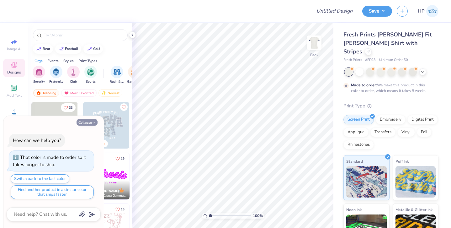
click at [82, 120] on button "Collapse" at bounding box center [86, 122] width 21 height 7
type textarea "x"
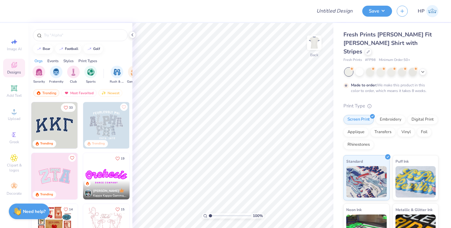
click at [59, 125] on img at bounding box center [54, 125] width 46 height 46
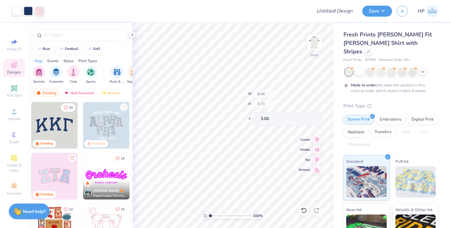
type input "8.32"
type input "3.55"
type input "3.07"
drag, startPoint x: 210, startPoint y: 215, endPoint x: 218, endPoint y: 215, distance: 8.8
click at [218, 215] on input "range" at bounding box center [230, 215] width 42 height 6
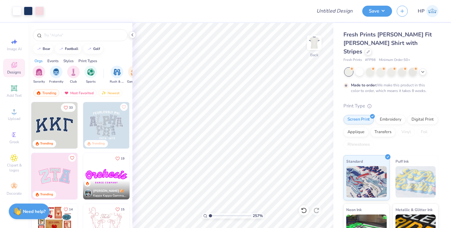
drag, startPoint x: 217, startPoint y: 214, endPoint x: 202, endPoint y: 213, distance: 15.4
click at [209, 213] on input "range" at bounding box center [230, 215] width 42 height 6
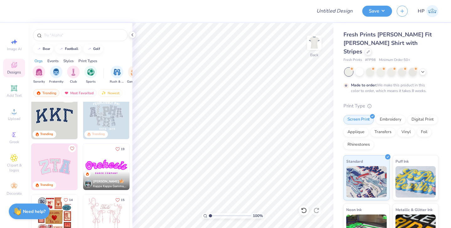
scroll to position [12, 0]
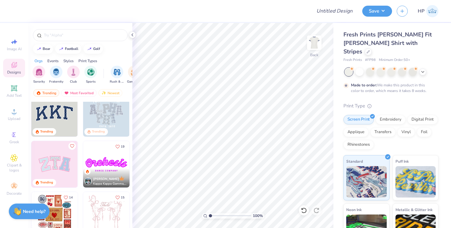
click at [107, 117] on img at bounding box center [106, 113] width 46 height 46
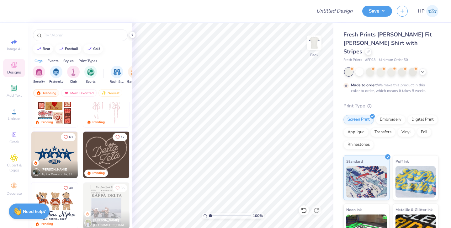
scroll to position [132, 0]
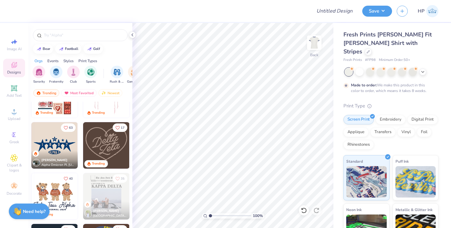
click at [59, 148] on img at bounding box center [54, 145] width 46 height 46
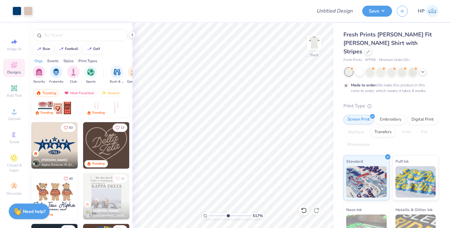
drag, startPoint x: 210, startPoint y: 214, endPoint x: 228, endPoint y: 214, distance: 17.6
type input "5.17"
click at [228, 214] on input "range" at bounding box center [230, 215] width 42 height 6
type input "0.31"
type input "0.70"
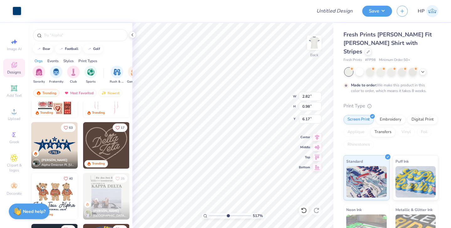
type input "6.32"
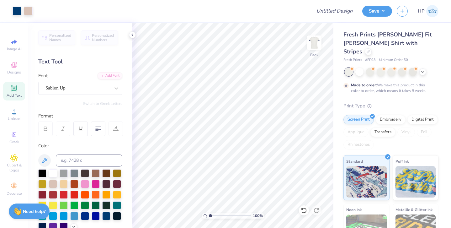
drag, startPoint x: 227, startPoint y: 215, endPoint x: 207, endPoint y: 213, distance: 19.8
type input "1"
click at [209, 213] on input "range" at bounding box center [230, 215] width 42 height 6
click at [302, 209] on icon at bounding box center [301, 208] width 1 height 1
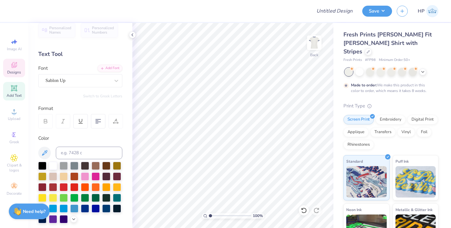
click at [13, 67] on icon at bounding box center [14, 66] width 5 height 4
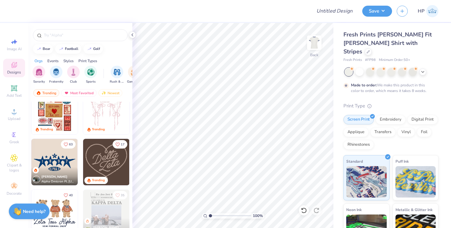
scroll to position [124, 0]
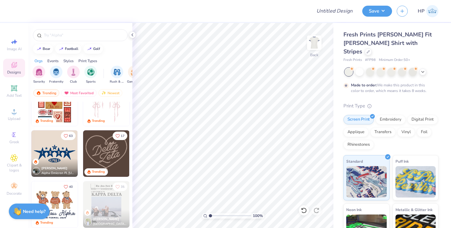
click at [106, 155] on img at bounding box center [106, 153] width 46 height 46
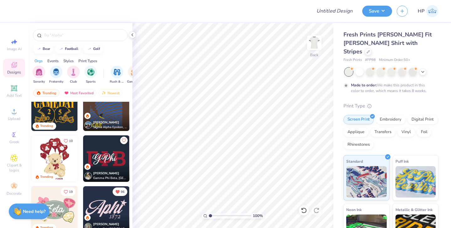
scroll to position [276, 0]
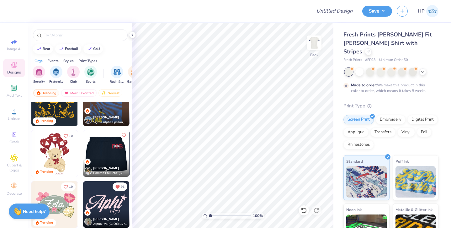
click at [110, 153] on img at bounding box center [106, 153] width 46 height 46
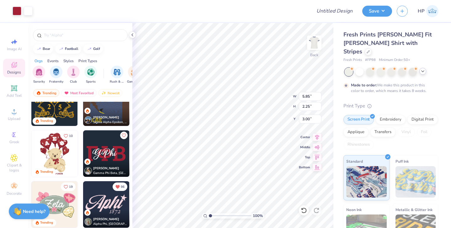
click at [424, 69] on icon at bounding box center [422, 71] width 5 height 5
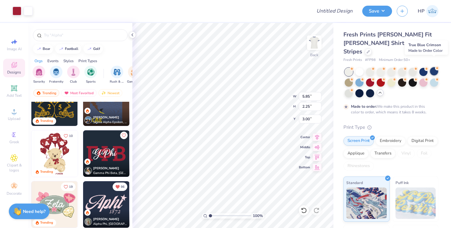
click at [435, 67] on div at bounding box center [434, 71] width 8 height 8
click at [423, 67] on div at bounding box center [423, 71] width 8 height 8
click at [359, 88] on div at bounding box center [359, 92] width 8 height 8
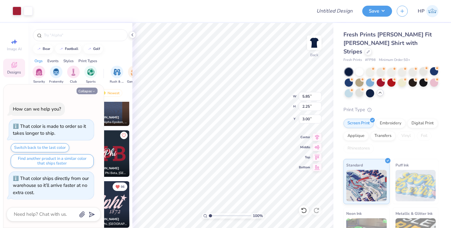
click at [91, 91] on button "Collapse" at bounding box center [86, 90] width 21 height 7
type textarea "x"
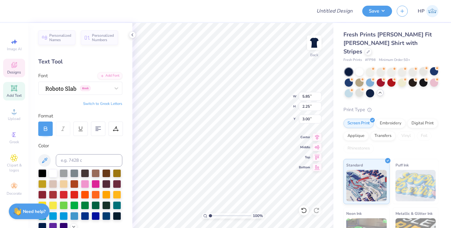
type textarea "ZTA"
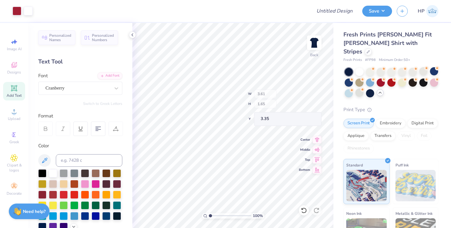
type input "3.61"
type input "1.65"
type input "3.35"
type textarea "Epsilon"
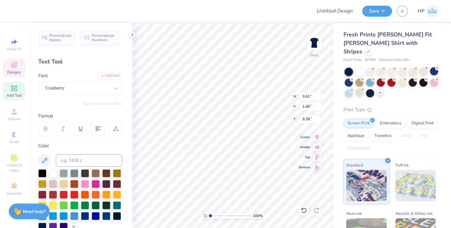
scroll to position [0, 0]
click at [306, 96] on input "5.76" at bounding box center [310, 96] width 23 height 9
type input "4.00"
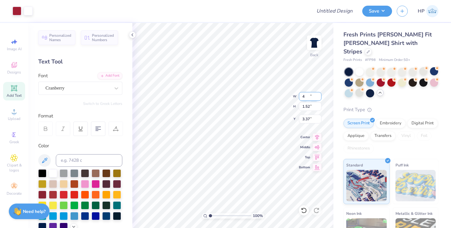
type input "1.52"
type input "3.37"
type input "3.00"
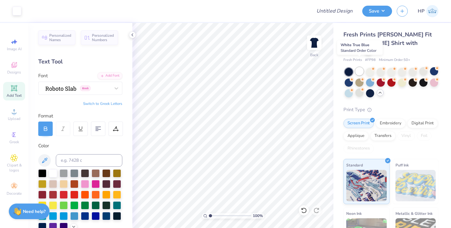
click at [359, 67] on div at bounding box center [359, 71] width 8 height 8
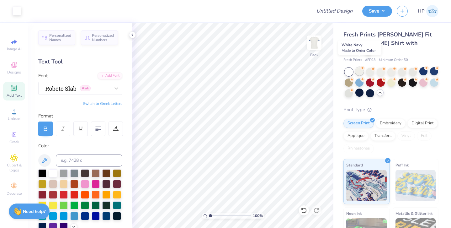
click at [358, 67] on div at bounding box center [359, 71] width 8 height 8
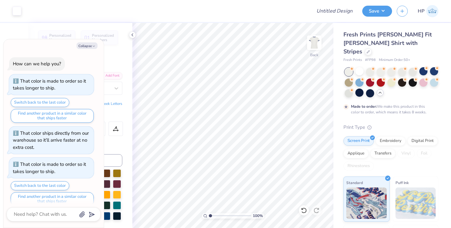
scroll to position [7, 0]
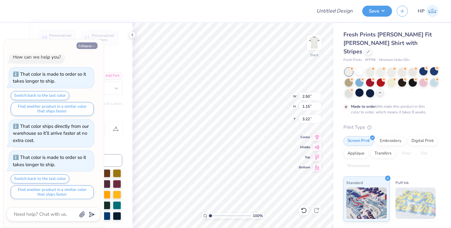
click at [92, 45] on icon "button" at bounding box center [94, 46] width 4 height 4
type textarea "x"
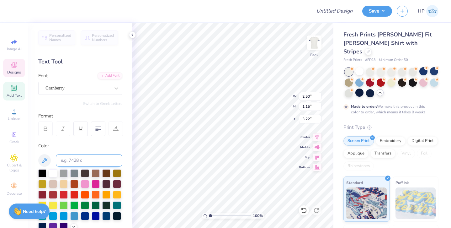
scroll to position [46, 0]
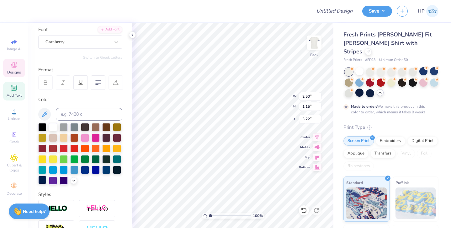
click at [42, 180] on div at bounding box center [42, 180] width 8 height 8
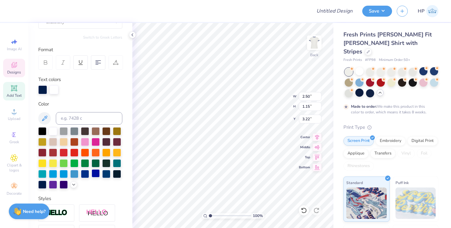
scroll to position [73, 0]
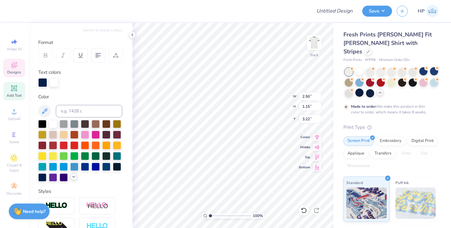
click at [74, 177] on icon at bounding box center [73, 176] width 5 height 5
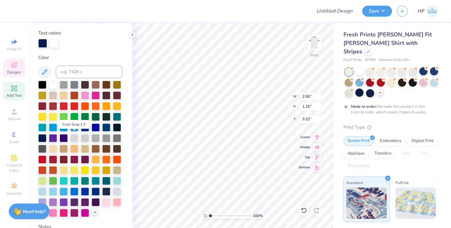
scroll to position [113, 0]
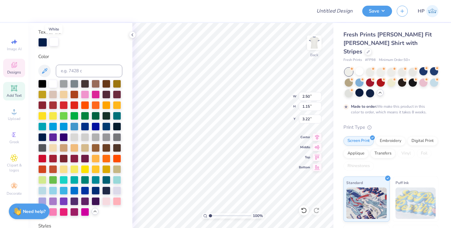
click at [55, 41] on div at bounding box center [54, 41] width 9 height 9
click at [42, 137] on div at bounding box center [42, 136] width 8 height 8
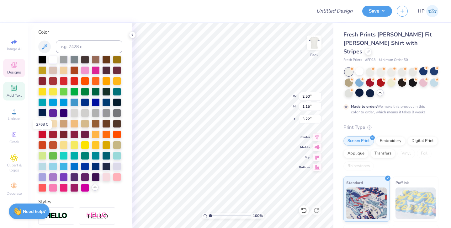
scroll to position [89, 0]
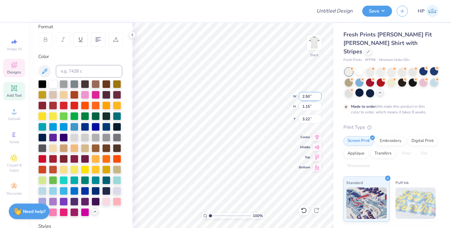
click at [309, 95] on input "2.50" at bounding box center [310, 96] width 23 height 9
type input "4.00"
type input "1.83"
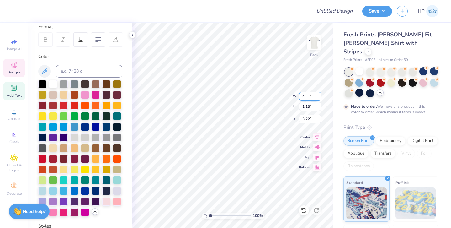
type input "2.88"
type input "3.00"
type textarea "Zeta Tau Alpha"
type input "4.16"
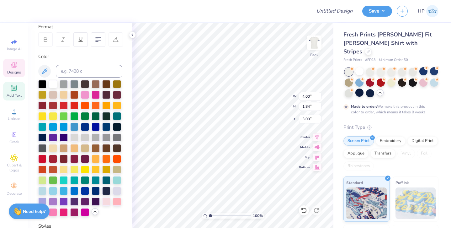
type input "1.92"
click at [304, 209] on icon at bounding box center [304, 210] width 6 height 6
type textarea "ZTA"
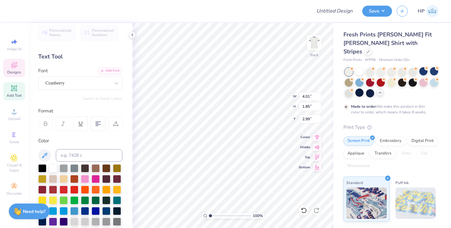
scroll to position [0, 0]
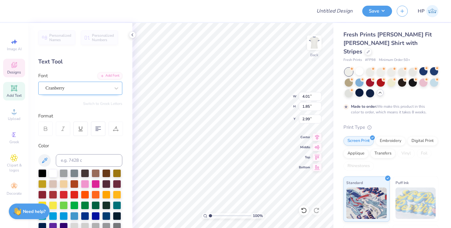
click at [89, 84] on div "Cranberry" at bounding box center [78, 88] width 66 height 10
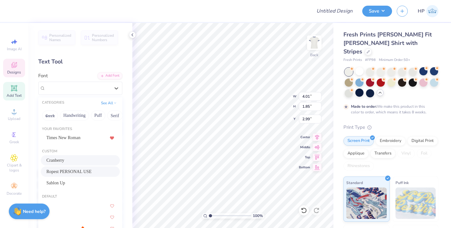
scroll to position [5, 0]
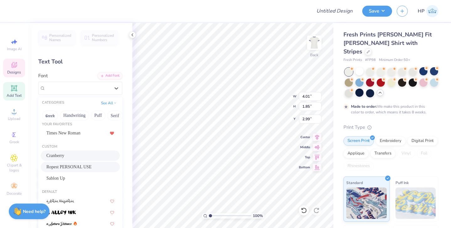
click at [90, 165] on span "Ropest PERSONAL USE" at bounding box center [68, 166] width 45 height 7
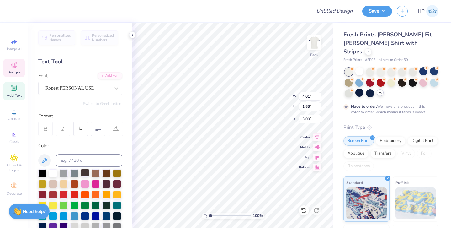
type input "1.83"
type input "3.00"
click at [82, 91] on div "Ropest PERSONAL USE" at bounding box center [78, 88] width 66 height 10
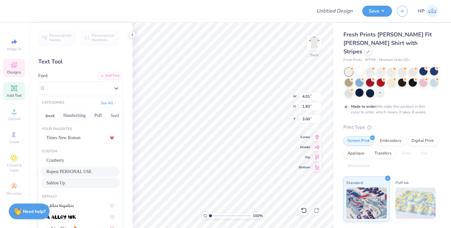
click at [84, 185] on div "Sablon Up" at bounding box center [80, 182] width 68 height 7
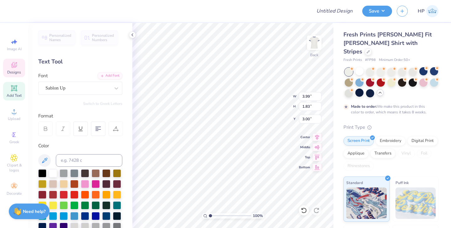
type input "3.99"
type input "1.86"
type input "2.99"
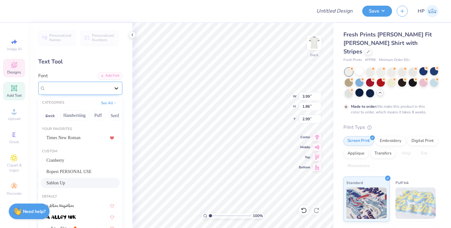
click at [119, 87] on icon at bounding box center [116, 88] width 6 height 6
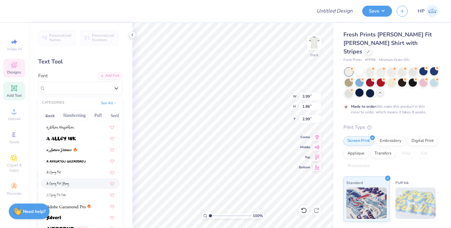
scroll to position [84, 0]
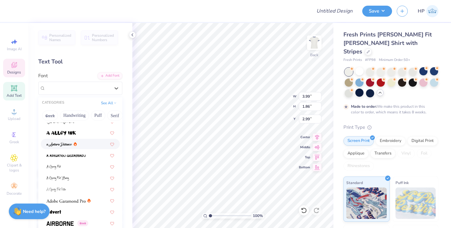
click at [61, 145] on img at bounding box center [59, 144] width 26 height 4
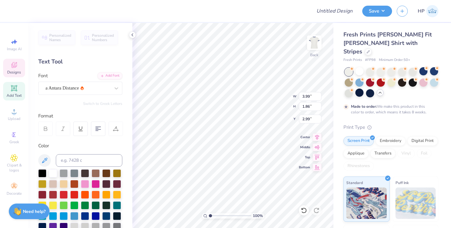
type input "4.00"
type input "1.83"
type input "3.00"
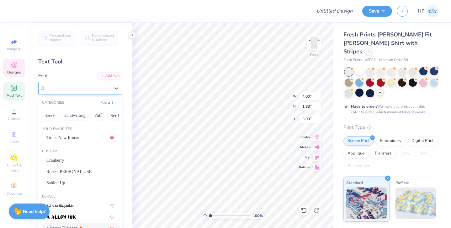
click at [85, 91] on div "a Antara Distance" at bounding box center [78, 88] width 66 height 10
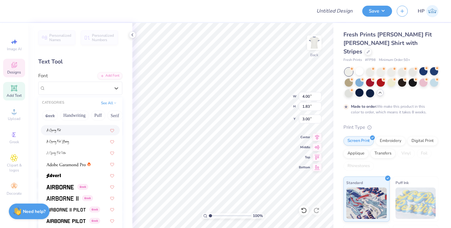
scroll to position [123, 0]
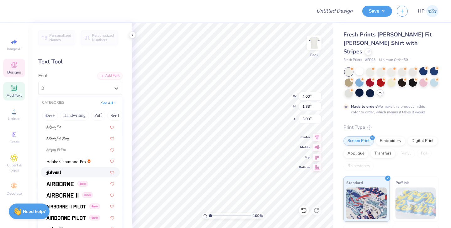
click at [65, 172] on div at bounding box center [80, 172] width 68 height 7
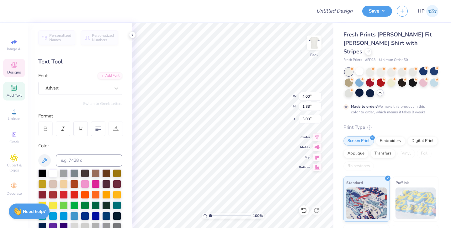
type input "1.84"
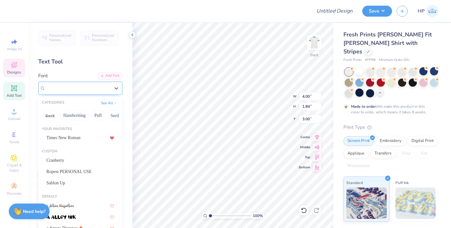
click at [81, 92] on div "Advert" at bounding box center [78, 88] width 66 height 10
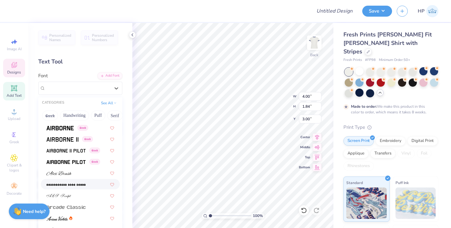
scroll to position [186, 0]
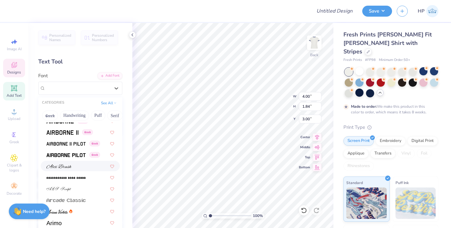
click at [77, 165] on div at bounding box center [80, 165] width 68 height 7
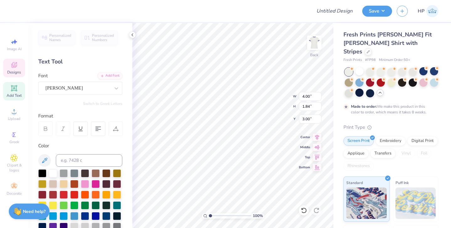
type input "4.02"
type textarea "Zeta Tau Alpha"
click at [307, 97] on input "4.00" at bounding box center [310, 96] width 23 height 9
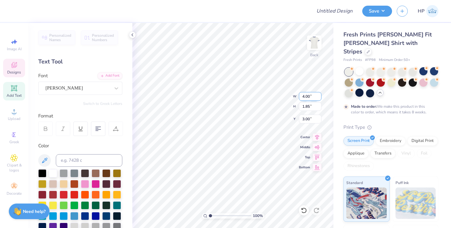
click at [307, 97] on input "4.00" at bounding box center [310, 96] width 23 height 9
type input "6.00"
type input "2.77"
type input "2.54"
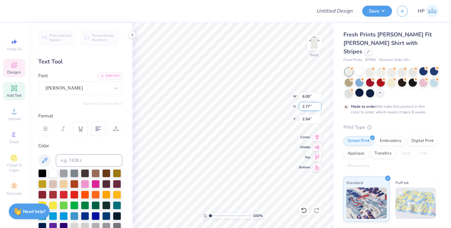
drag, startPoint x: 312, startPoint y: 104, endPoint x: 300, endPoint y: 104, distance: 11.6
click at [300, 104] on input "2.77" at bounding box center [310, 106] width 23 height 9
type input "1"
type input "2.17"
type input "1.00"
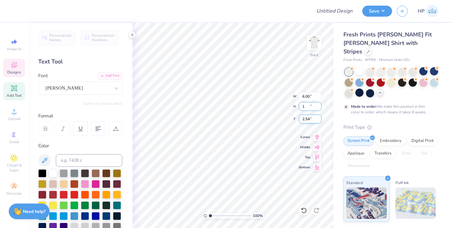
type input "3.42"
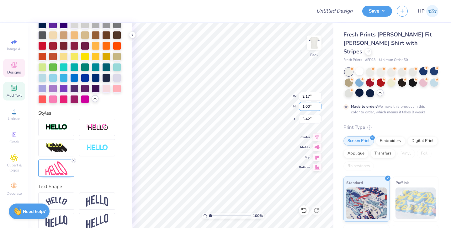
scroll to position [211, 0]
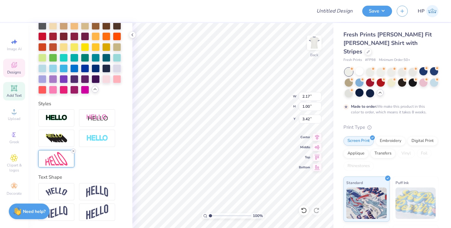
click at [75, 150] on icon at bounding box center [73, 151] width 4 height 4
type input "5.62"
type input "0.82"
type input "3.51"
click at [307, 95] on input "5.62" at bounding box center [310, 96] width 23 height 9
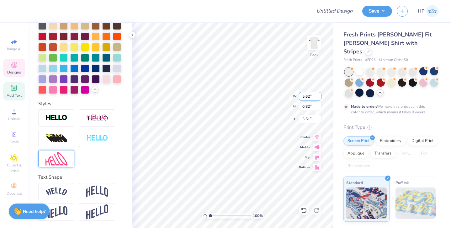
click at [307, 95] on input "5.62" at bounding box center [310, 96] width 23 height 9
type input "4.00"
type input "0.59"
type input "3.63"
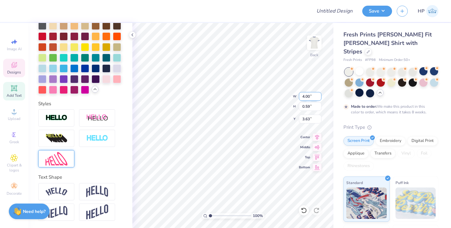
click at [303, 94] on input "4.00" at bounding box center [310, 96] width 23 height 9
type input "6.00"
type input "0.88"
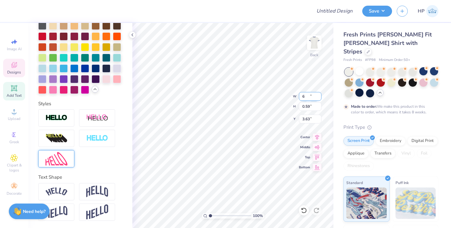
type input "3.48"
type input "3.00"
click at [305, 95] on input "6.00" at bounding box center [310, 96] width 23 height 9
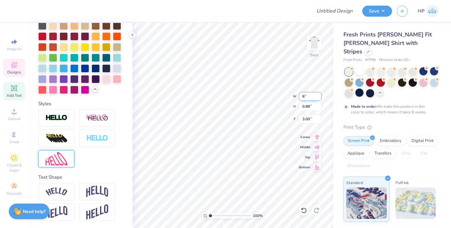
type input "8.00"
type input "1.17"
type input "2.85"
click at [97, 192] on img at bounding box center [97, 191] width 22 height 12
type input "2.52"
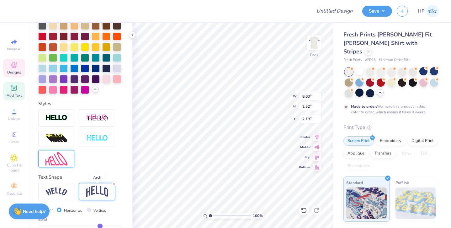
type input "2.18"
click at [50, 196] on div at bounding box center [56, 191] width 36 height 17
type input "8.68"
type input "2.10"
type input "2.39"
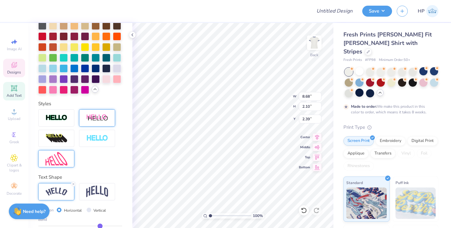
type input "3.00"
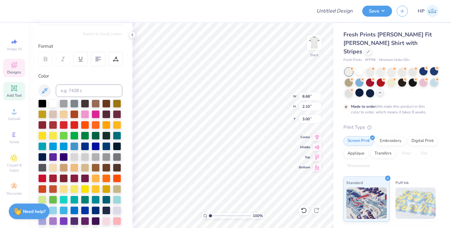
scroll to position [0, 0]
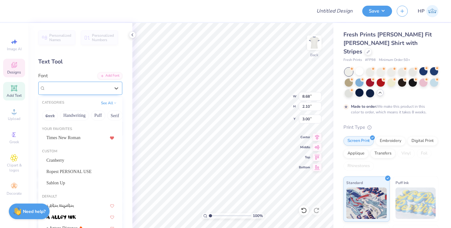
click at [72, 84] on div at bounding box center [77, 88] width 65 height 8
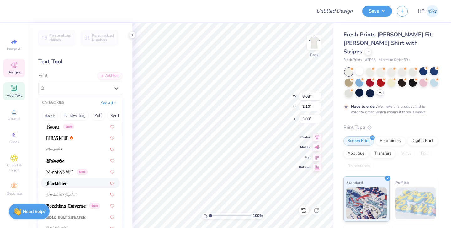
scroll to position [361, 0]
click at [67, 159] on div at bounding box center [80, 159] width 68 height 7
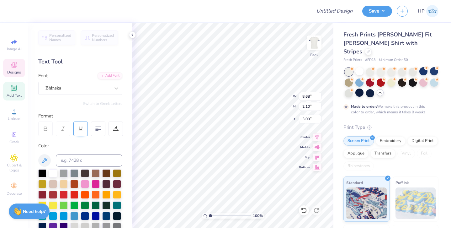
type input "7.50"
type input "1.77"
type input "3.17"
type input "3.00"
click at [104, 90] on div "Bhineka" at bounding box center [78, 88] width 66 height 10
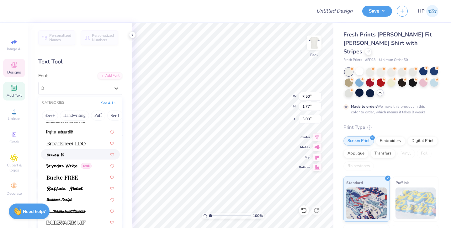
scroll to position [595, 0]
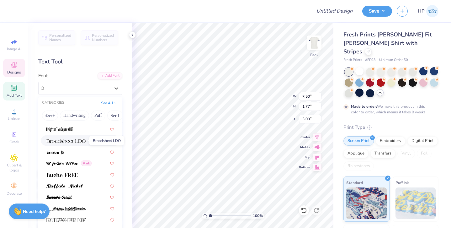
click at [81, 141] on img at bounding box center [65, 141] width 39 height 4
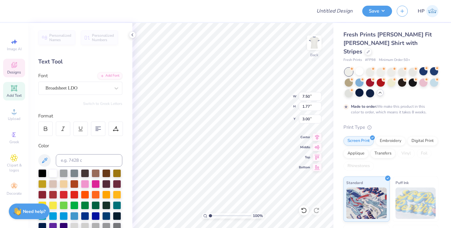
type input "10.60"
type input "2.24"
type input "2.77"
click at [94, 93] on div "Broadsheet LDO" at bounding box center [80, 87] width 84 height 13
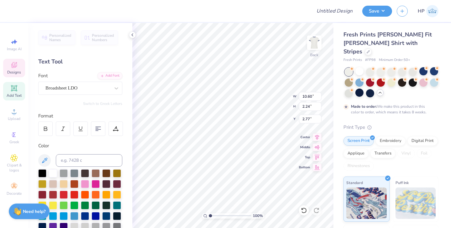
type textarea "ZTA"
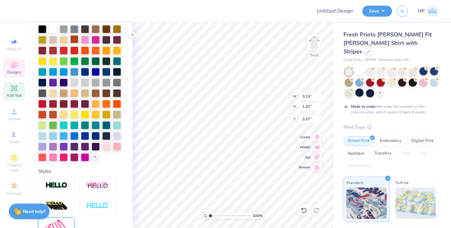
scroll to position [248, 0]
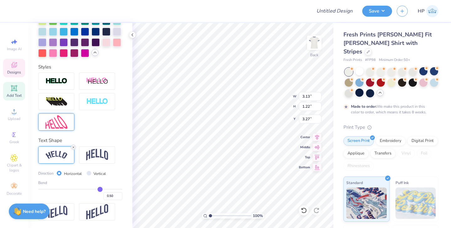
click at [73, 146] on line at bounding box center [73, 147] width 2 height 2
type input "2.59"
type input "0.87"
type input "3.45"
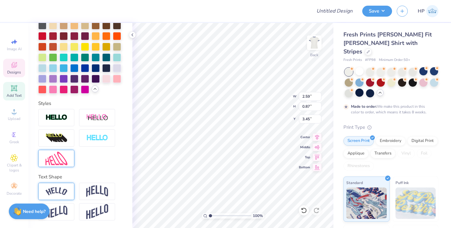
scroll to position [211, 0]
click at [103, 210] on img at bounding box center [97, 211] width 22 height 15
type input "1.66"
type input "3.06"
type input "4.52"
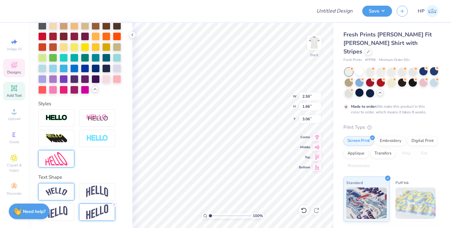
type input "2.89"
type input "3.33"
click at [64, 214] on img at bounding box center [56, 212] width 22 height 12
type input "2.25"
type input "3.66"
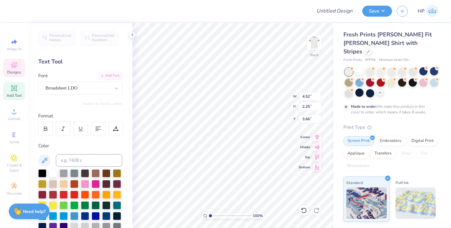
scroll to position [248, 0]
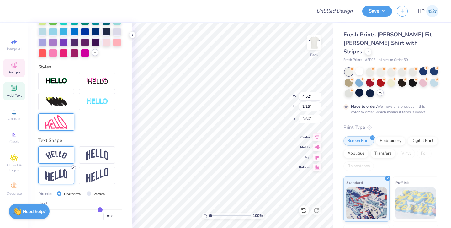
click at [74, 167] on icon at bounding box center [73, 167] width 4 height 4
type input "1.52"
type input "4.02"
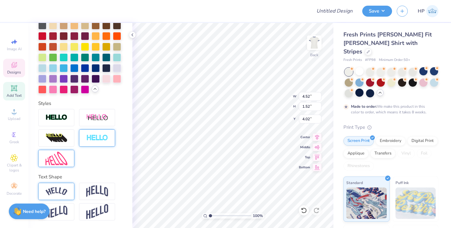
scroll to position [211, 0]
click at [95, 137] on img at bounding box center [97, 137] width 22 height 7
type input "4.55"
type input "1.55"
type input "4.00"
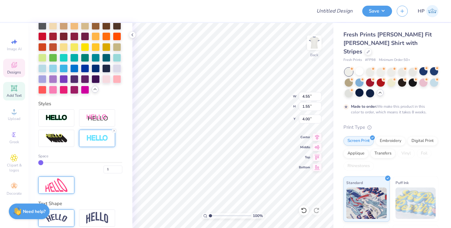
type input "2"
type input "4"
type input "6"
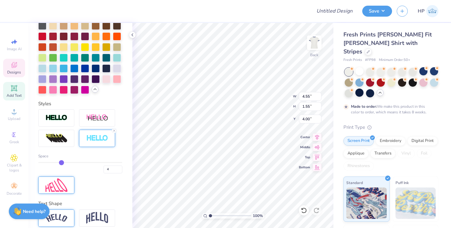
type input "6"
type input "7"
type input "8"
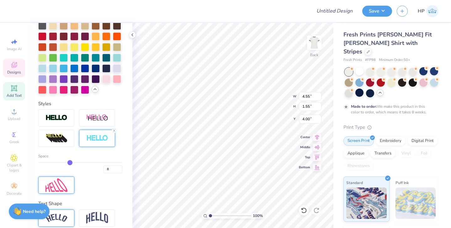
type input "9"
type input "10"
type input "11"
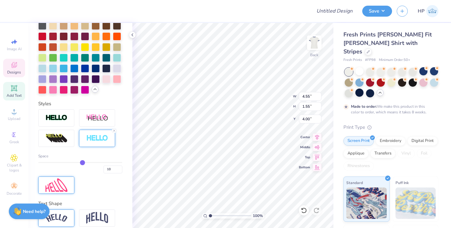
type input "11"
drag, startPoint x: 42, startPoint y: 163, endPoint x: 83, endPoint y: 163, distance: 41.4
type input "11"
click at [83, 163] on input "range" at bounding box center [80, 162] width 84 height 1
type input "4.85"
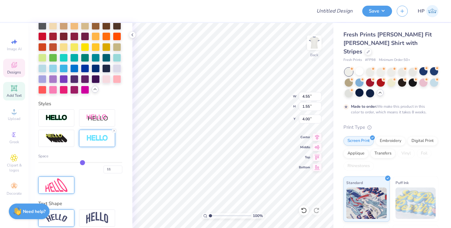
type input "1.85"
type input "3.86"
type input "10"
type input "9"
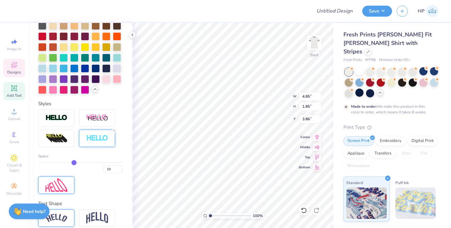
type input "9"
type input "8"
type input "7"
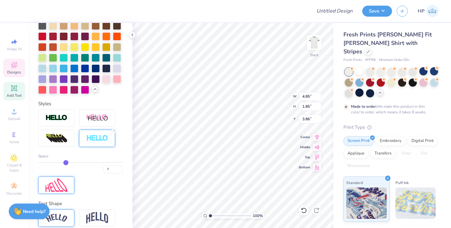
type input "6"
drag, startPoint x: 81, startPoint y: 162, endPoint x: 63, endPoint y: 162, distance: 18.5
type input "6"
click at [63, 162] on input "range" at bounding box center [80, 162] width 84 height 1
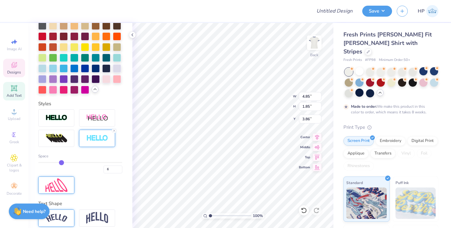
type input "4.70"
type input "1.70"
type input "3.93"
type input "5"
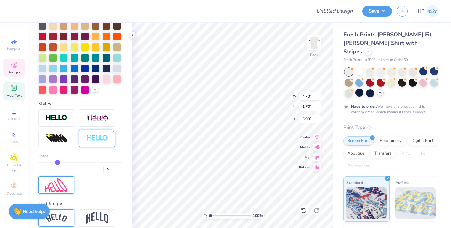
type input "4"
type input "3"
type input "2"
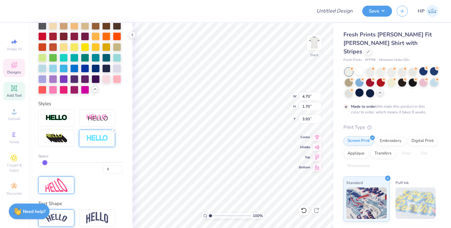
type input "2"
drag, startPoint x: 63, startPoint y: 163, endPoint x: 46, endPoint y: 163, distance: 16.6
type input "2"
click at [46, 163] on input "range" at bounding box center [80, 162] width 84 height 1
type input "4.58"
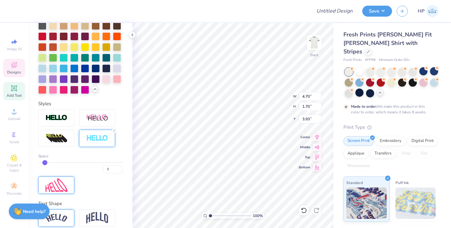
type input "1.58"
type input "3.99"
type input "3"
drag, startPoint x: 46, startPoint y: 163, endPoint x: 49, endPoint y: 163, distance: 3.2
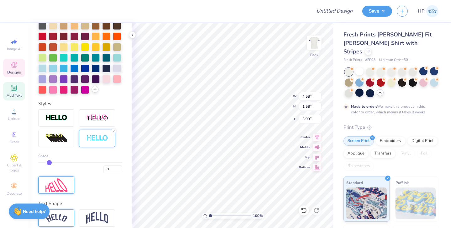
type input "3"
click at [49, 163] on input "range" at bounding box center [80, 162] width 84 height 1
type input "4.61"
type input "1.61"
type input "3.97"
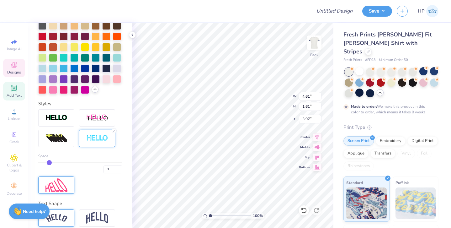
type input "2"
type input "1"
drag, startPoint x: 49, startPoint y: 163, endPoint x: 24, endPoint y: 161, distance: 25.8
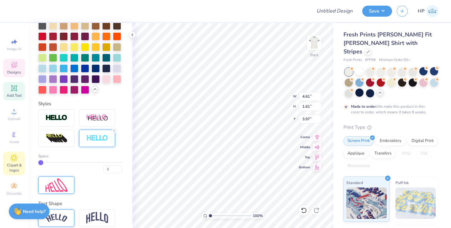
type input "1"
click at [38, 162] on input "range" at bounding box center [80, 162] width 84 height 1
type input "4.55"
type input "1.55"
type input "4.00"
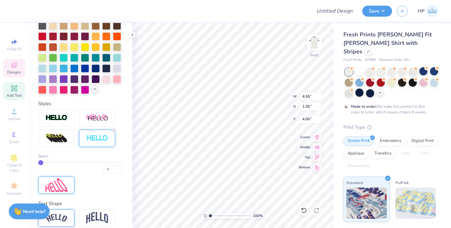
click at [114, 129] on icon at bounding box center [114, 130] width 4 height 4
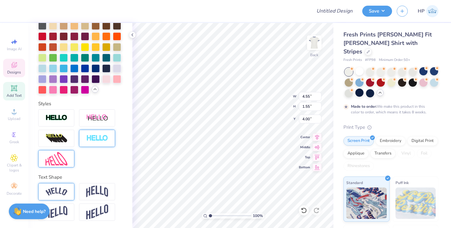
type input "4.52"
type input "1.52"
type input "4.02"
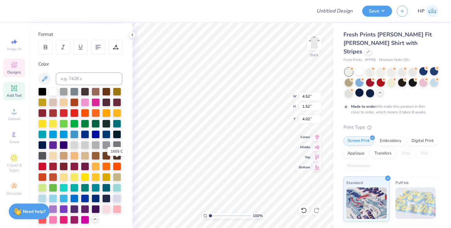
scroll to position [81, 0]
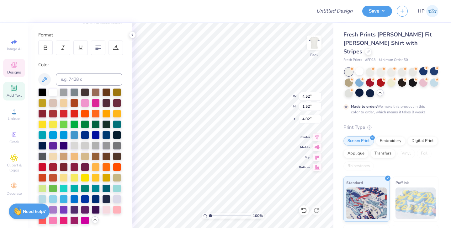
type input "3.00"
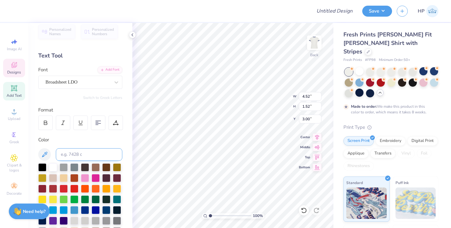
scroll to position [0, 0]
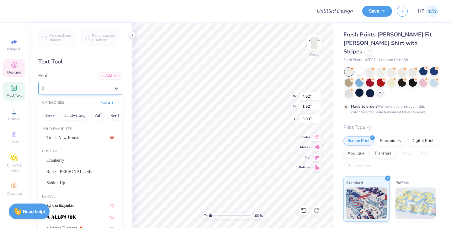
click at [85, 89] on div "Broadsheet LDO" at bounding box center [78, 88] width 66 height 10
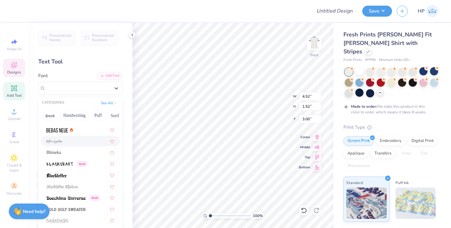
scroll to position [370, 0]
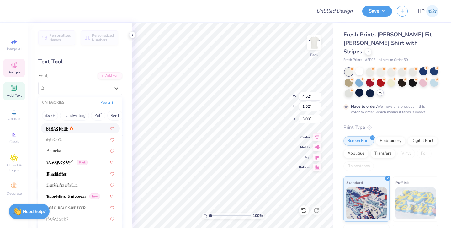
click at [82, 129] on div at bounding box center [80, 128] width 68 height 7
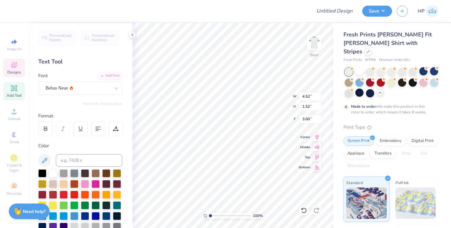
type input "2.43"
type input "1.58"
type input "2.97"
click at [81, 97] on div "Personalized Names Personalized Numbers Text Tool Add Font Font Bebas Neue Swit…" at bounding box center [80, 125] width 104 height 205
click at [79, 90] on div "Bebas Neue" at bounding box center [78, 88] width 66 height 10
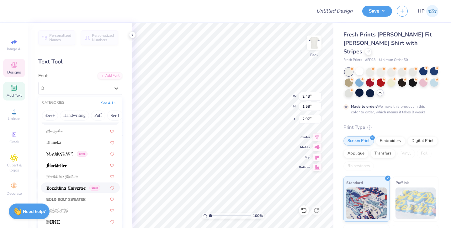
scroll to position [370, 0]
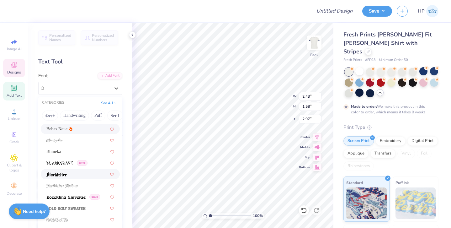
click at [73, 174] on div at bounding box center [80, 173] width 68 height 7
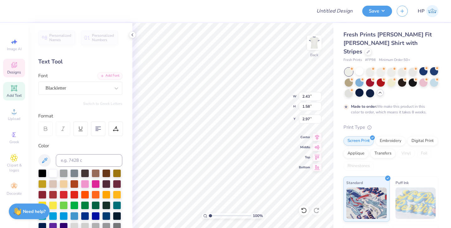
type input "4.15"
type input "2.12"
type input "2.70"
click at [307, 96] on input "4.15" at bounding box center [310, 96] width 23 height 9
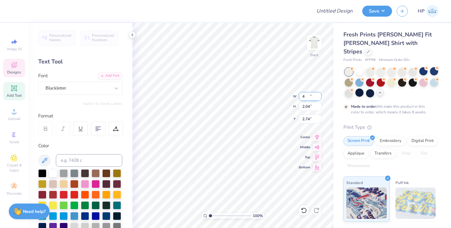
type input "4.00"
type input "2.04"
type input "2.74"
click at [307, 95] on input "4.00" at bounding box center [310, 96] width 23 height 9
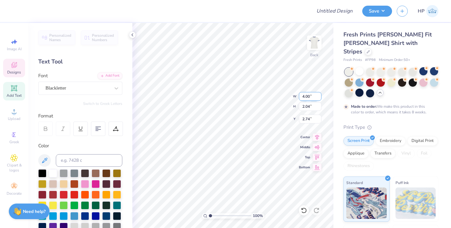
click at [307, 95] on input "4.00" at bounding box center [310, 96] width 23 height 9
click at [306, 95] on input "4.00" at bounding box center [310, 96] width 23 height 9
type input "3.00"
click at [53, 174] on div at bounding box center [53, 172] width 8 height 8
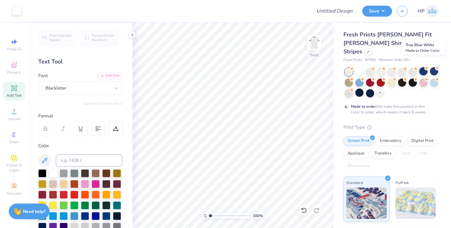
click at [423, 67] on div at bounding box center [423, 71] width 8 height 8
click at [359, 88] on div at bounding box center [359, 92] width 8 height 8
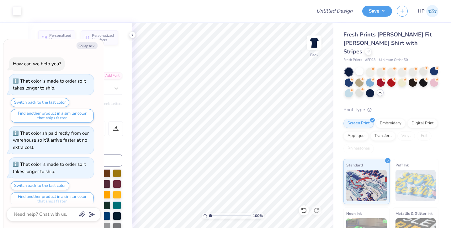
scroll to position [38, 0]
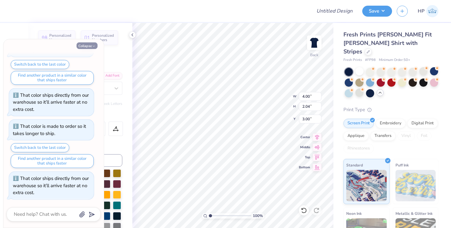
click at [93, 45] on icon "button" at bounding box center [94, 46] width 4 height 4
type textarea "x"
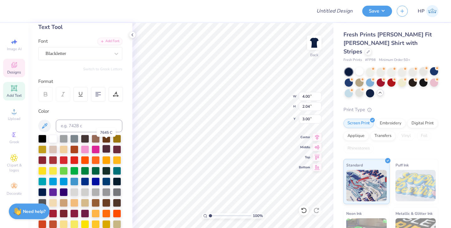
scroll to position [41, 0]
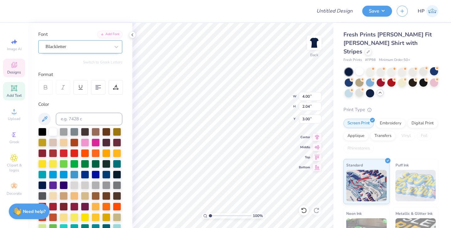
click at [83, 50] on div "Blackletter" at bounding box center [78, 47] width 66 height 10
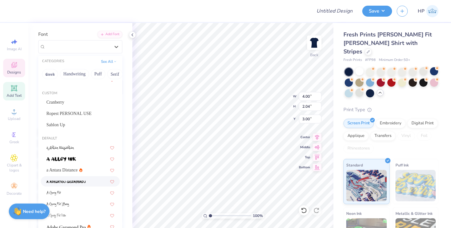
scroll to position [0, 0]
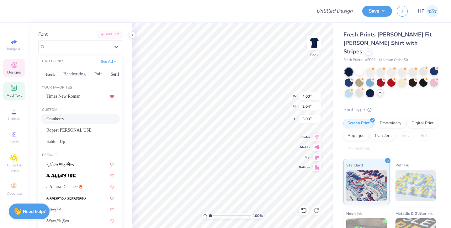
click at [72, 118] on div "Cranberry" at bounding box center [80, 118] width 68 height 7
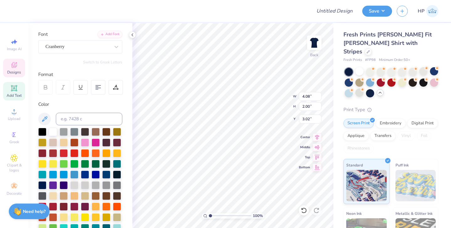
type input "4.08"
type input "2.00"
type input "3.02"
type textarea "Epsilon"
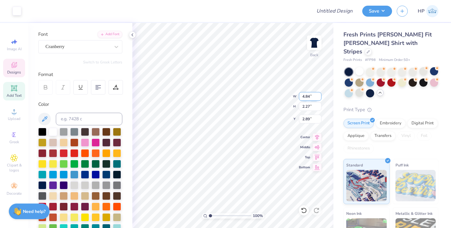
type input "3.00"
click at [307, 96] on input "4.84" at bounding box center [310, 96] width 23 height 9
type input "3.00"
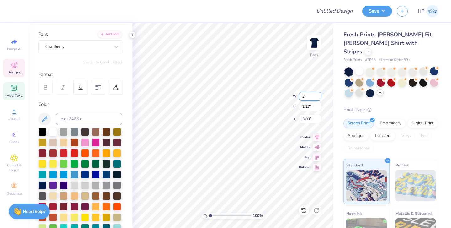
type input "1.41"
type input "3.43"
type input "3.00"
click at [337, 10] on input "Design Title" at bounding box center [342, 11] width 31 height 13
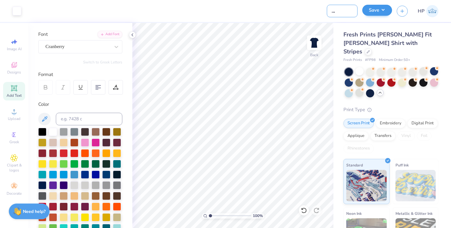
type input "ZTA Sporty Set"
click at [379, 9] on button "Save" at bounding box center [377, 10] width 30 height 11
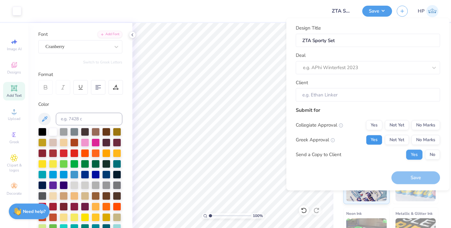
click at [374, 141] on button "Yes" at bounding box center [374, 139] width 16 height 10
click at [422, 124] on button "No Marks" at bounding box center [425, 125] width 29 height 10
click at [334, 70] on div at bounding box center [359, 67] width 112 height 8
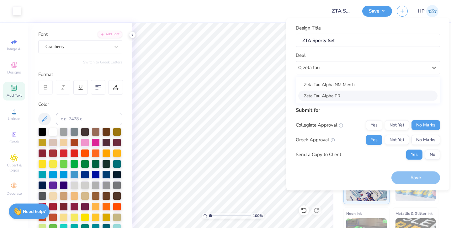
click at [334, 93] on div "Zeta Tau Alpha PR" at bounding box center [367, 95] width 139 height 10
type input "zeta tau"
type input "Chloe Mcpherson"
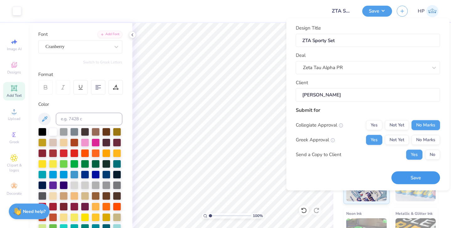
click at [412, 178] on button "Save" at bounding box center [415, 177] width 49 height 13
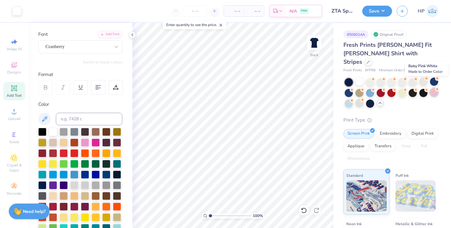
click at [437, 88] on div at bounding box center [434, 92] width 8 height 8
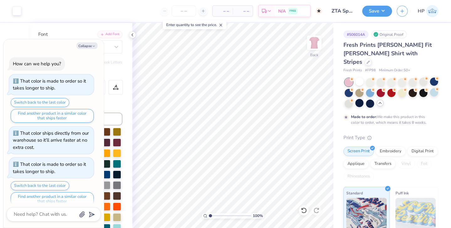
scroll to position [90, 0]
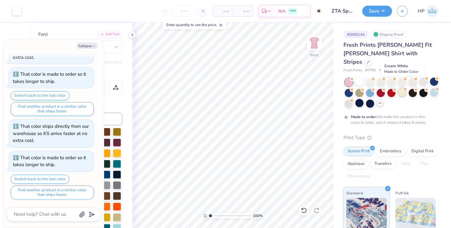
click at [401, 88] on div at bounding box center [402, 92] width 8 height 8
click at [91, 45] on button "Collapse" at bounding box center [86, 45] width 21 height 7
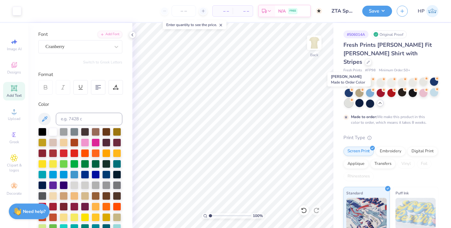
click at [349, 99] on div at bounding box center [348, 103] width 8 height 8
click at [367, 99] on div at bounding box center [370, 103] width 8 height 8
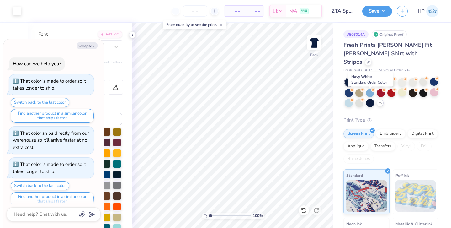
scroll to position [121, 0]
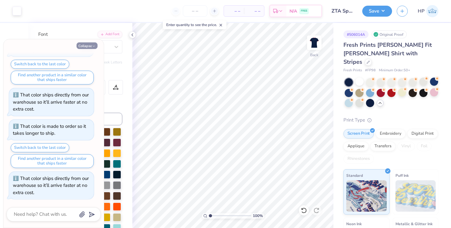
click at [92, 48] on icon "button" at bounding box center [94, 46] width 4 height 4
type textarea "x"
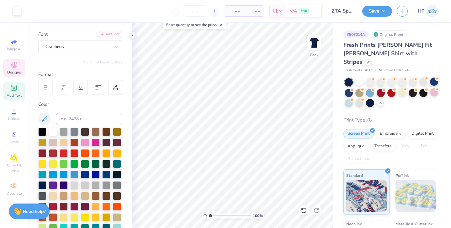
click at [16, 66] on icon at bounding box center [14, 65] width 6 height 6
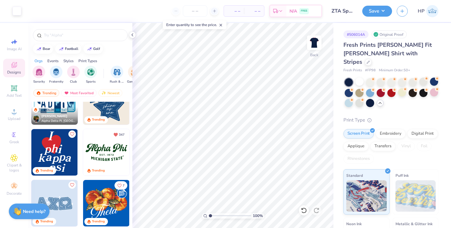
scroll to position [427, 0]
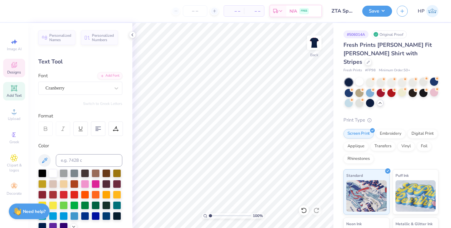
click at [15, 72] on span "Designs" at bounding box center [14, 72] width 14 height 5
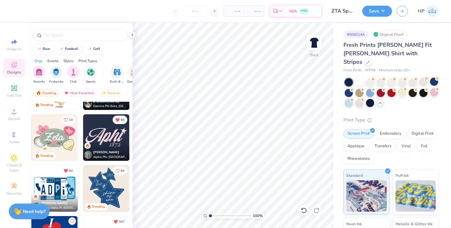
scroll to position [338, 0]
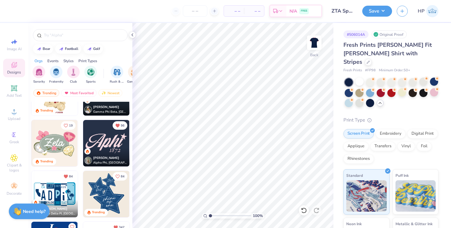
click at [103, 143] on img at bounding box center [106, 143] width 46 height 46
drag, startPoint x: 210, startPoint y: 215, endPoint x: 217, endPoint y: 215, distance: 6.6
type input "2.59"
click at [217, 215] on input "range" at bounding box center [230, 215] width 42 height 6
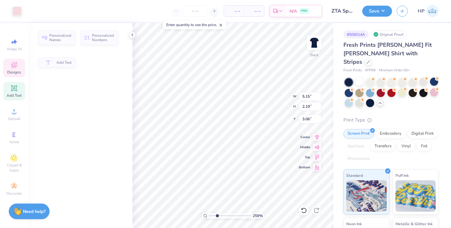
type input "5.15"
type input "2.19"
type input "3.06"
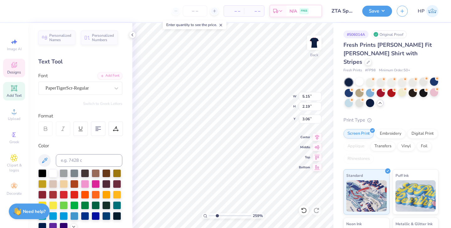
type textarea "A"
type textarea "Zeta"
type textarea "1898"
click at [217, 216] on input "range" at bounding box center [230, 215] width 42 height 6
drag, startPoint x: 217, startPoint y: 215, endPoint x: 209, endPoint y: 215, distance: 8.1
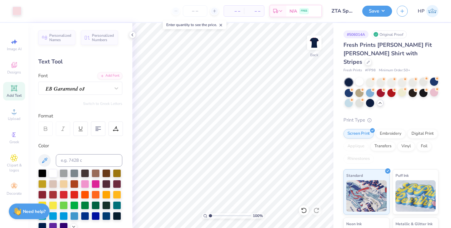
type input "1"
click at [209, 215] on input "range" at bounding box center [230, 215] width 42 height 6
click at [431, 88] on div at bounding box center [434, 92] width 8 height 8
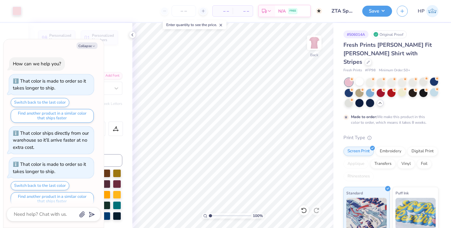
scroll to position [173, 0]
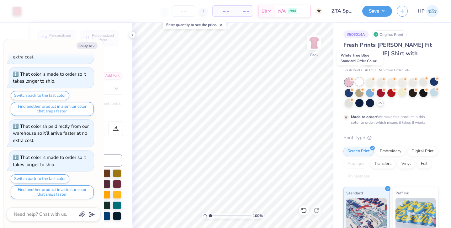
click at [359, 77] on div at bounding box center [359, 81] width 8 height 8
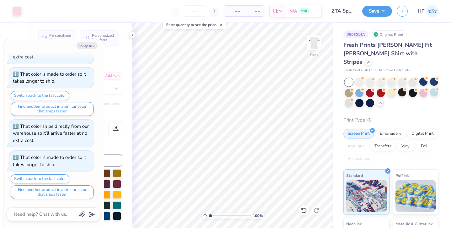
scroll to position [204, 0]
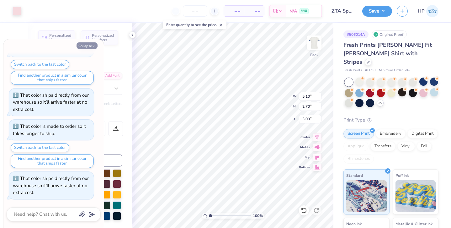
click at [92, 46] on icon "button" at bounding box center [94, 46] width 4 height 4
type textarea "x"
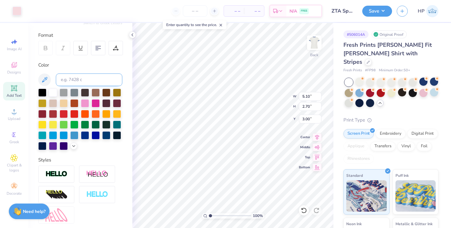
scroll to position [81, 0]
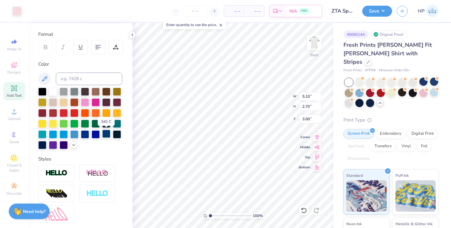
click at [106, 135] on div at bounding box center [106, 133] width 8 height 8
click at [14, 9] on div at bounding box center [17, 10] width 9 height 9
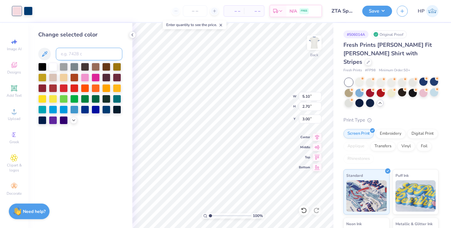
click at [66, 52] on input at bounding box center [89, 54] width 66 height 13
type input "541"
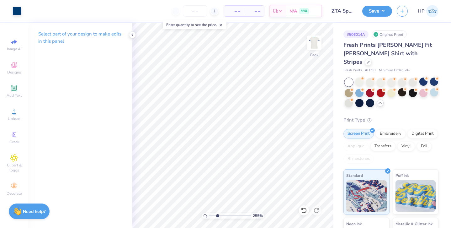
drag, startPoint x: 209, startPoint y: 215, endPoint x: 217, endPoint y: 215, distance: 8.1
click at [217, 215] on input "range" at bounding box center [230, 215] width 42 height 6
drag, startPoint x: 218, startPoint y: 215, endPoint x: 195, endPoint y: 215, distance: 23.2
type input "1"
click at [209, 215] on input "range" at bounding box center [230, 215] width 42 height 6
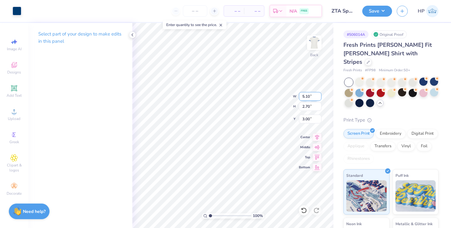
click at [307, 96] on input "5.10" at bounding box center [310, 96] width 23 height 9
type input "6.00"
type input "3.18"
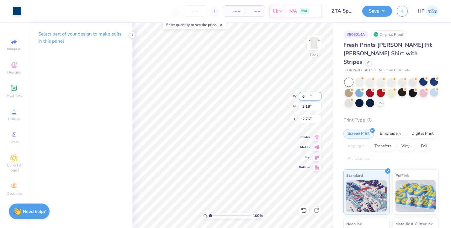
type input "2.76"
type input "3.00"
click at [360, 77] on div at bounding box center [359, 81] width 8 height 8
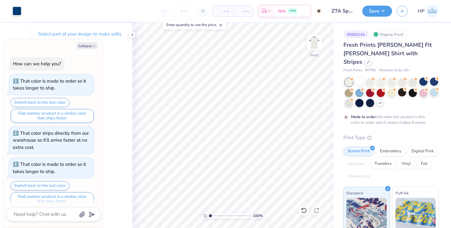
scroll to position [256, 0]
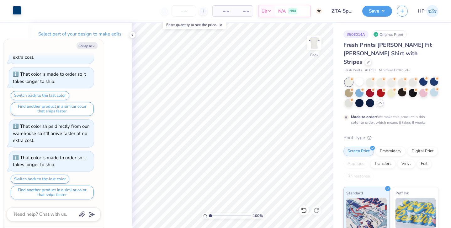
click at [18, 12] on div at bounding box center [17, 10] width 9 height 9
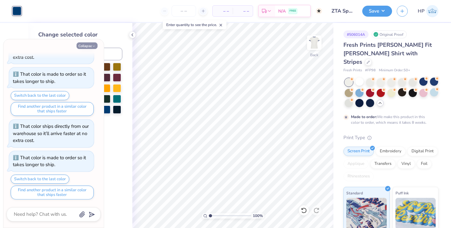
click at [89, 45] on button "Collapse" at bounding box center [86, 45] width 21 height 7
type textarea "x"
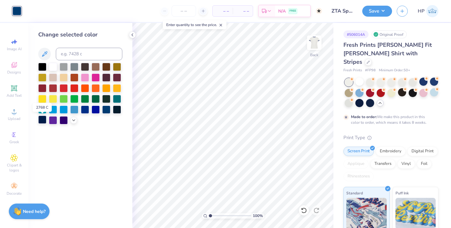
click at [44, 118] on div at bounding box center [42, 119] width 8 height 8
click at [381, 11] on button "Save" at bounding box center [377, 10] width 30 height 11
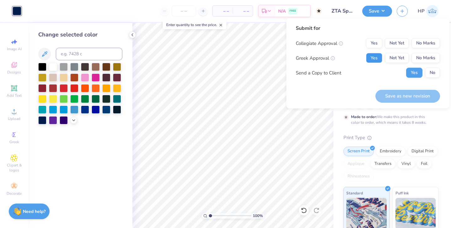
click at [379, 55] on button "Yes" at bounding box center [374, 58] width 16 height 10
click at [423, 45] on button "No Marks" at bounding box center [425, 43] width 29 height 10
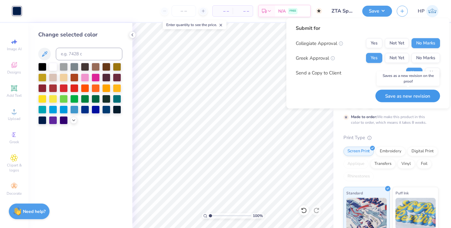
click at [400, 98] on button "Save as new revision" at bounding box center [407, 95] width 65 height 13
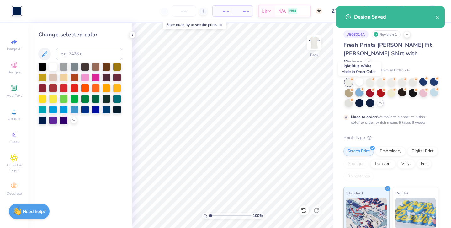
click at [359, 88] on div at bounding box center [359, 92] width 8 height 8
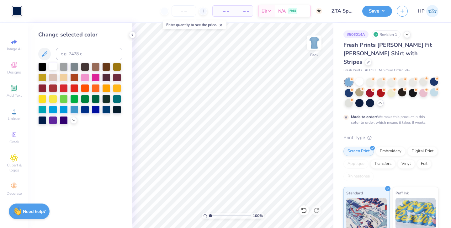
click at [55, 67] on div at bounding box center [53, 66] width 8 height 8
click at [17, 67] on icon at bounding box center [14, 65] width 8 height 8
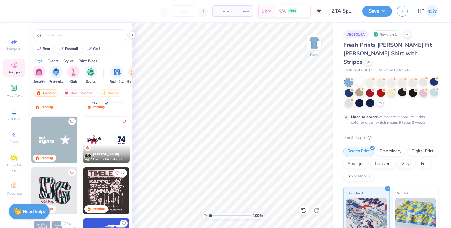
scroll to position [1255, 0]
click at [83, 141] on img at bounding box center [59, 139] width 46 height 46
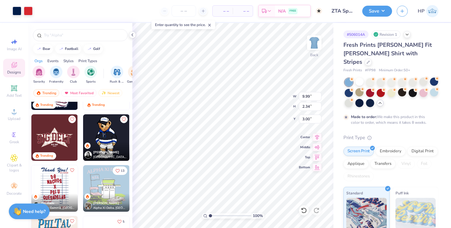
scroll to position [1526, 0]
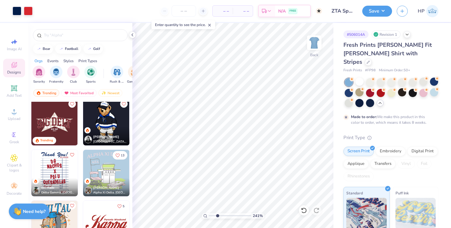
drag, startPoint x: 210, startPoint y: 215, endPoint x: 217, endPoint y: 214, distance: 7.5
click at [217, 214] on input "range" at bounding box center [230, 215] width 42 height 6
drag, startPoint x: 218, startPoint y: 215, endPoint x: 236, endPoint y: 214, distance: 17.9
type input "7.21"
click at [236, 214] on input "range" at bounding box center [230, 215] width 42 height 6
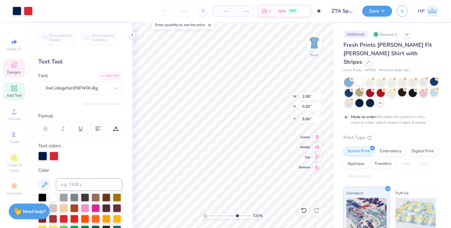
scroll to position [0, 2]
type textarea "EPSILON"
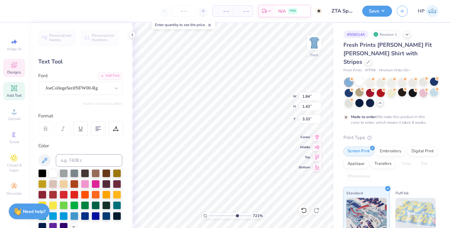
type textarea "98"
drag, startPoint x: 236, startPoint y: 215, endPoint x: 211, endPoint y: 214, distance: 25.4
click at [211, 214] on input "range" at bounding box center [230, 215] width 42 height 6
drag, startPoint x: 210, startPoint y: 215, endPoint x: 202, endPoint y: 215, distance: 7.8
click at [209, 215] on input "range" at bounding box center [230, 215] width 42 height 6
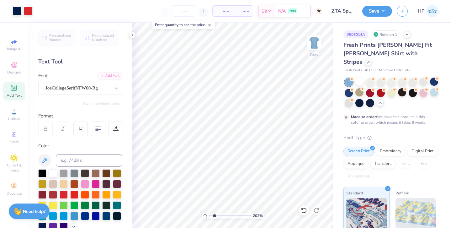
drag, startPoint x: 210, startPoint y: 215, endPoint x: 214, endPoint y: 215, distance: 4.4
click at [214, 215] on input "range" at bounding box center [230, 215] width 42 height 6
drag, startPoint x: 214, startPoint y: 215, endPoint x: 226, endPoint y: 213, distance: 12.0
click at [226, 213] on input "range" at bounding box center [230, 215] width 42 height 6
drag, startPoint x: 226, startPoint y: 215, endPoint x: 207, endPoint y: 216, distance: 19.1
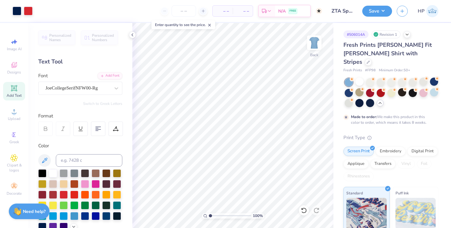
click at [209, 216] on input "range" at bounding box center [230, 215] width 42 height 6
drag, startPoint x: 211, startPoint y: 215, endPoint x: 218, endPoint y: 215, distance: 7.2
type input "2.79"
click at [217, 215] on input "range" at bounding box center [230, 215] width 42 height 6
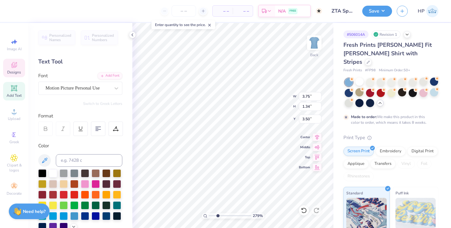
scroll to position [0, 1]
type textarea "Zeta Tau Alpha"
drag, startPoint x: 217, startPoint y: 214, endPoint x: 206, endPoint y: 215, distance: 11.0
type input "1"
click at [209, 215] on input "range" at bounding box center [230, 215] width 42 height 6
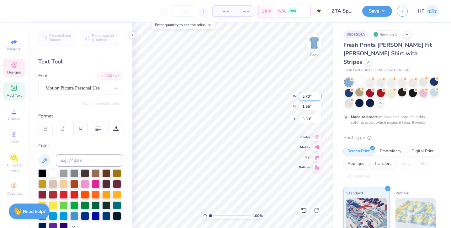
click at [305, 96] on input "5.70" at bounding box center [310, 96] width 23 height 9
click at [307, 96] on input "5.50" at bounding box center [310, 96] width 23 height 9
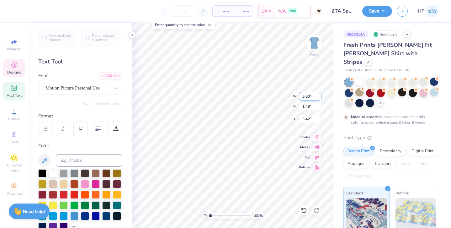
click at [307, 96] on input "5.50" at bounding box center [310, 96] width 23 height 9
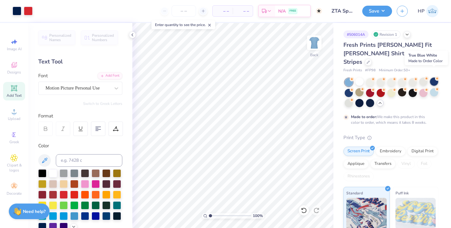
click at [432, 77] on div at bounding box center [434, 81] width 8 height 8
click at [358, 77] on div at bounding box center [359, 81] width 8 height 8
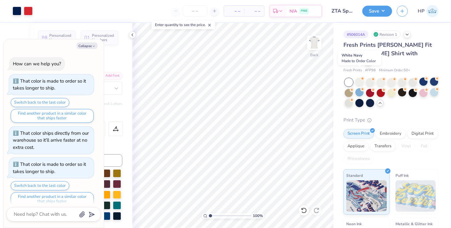
scroll to position [288, 0]
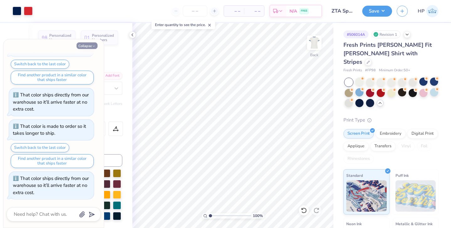
click at [95, 45] on icon "button" at bounding box center [94, 46] width 4 height 4
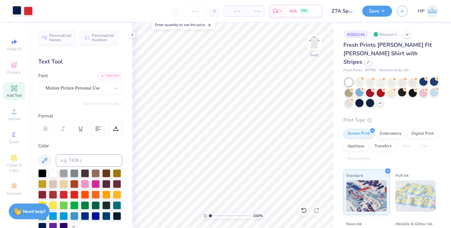
click at [17, 11] on div at bounding box center [17, 10] width 9 height 9
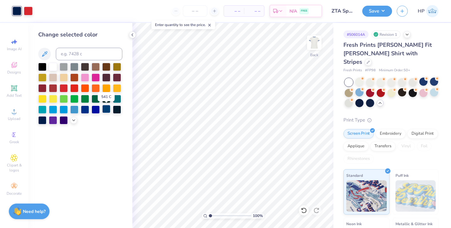
click at [105, 109] on div at bounding box center [106, 109] width 8 height 8
click at [423, 88] on div at bounding box center [423, 92] width 8 height 8
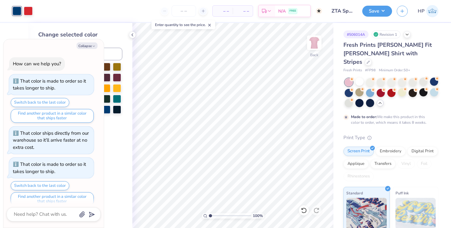
scroll to position [340, 0]
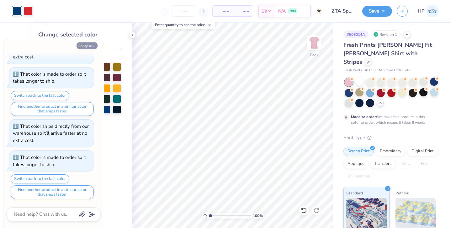
click at [91, 44] on button "Collapse" at bounding box center [86, 45] width 21 height 7
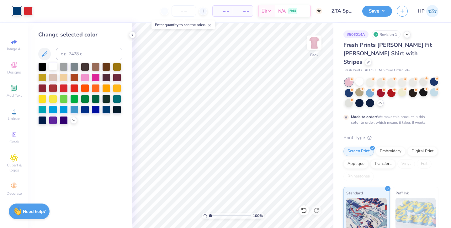
click at [53, 66] on div at bounding box center [53, 66] width 8 height 8
click at [31, 11] on div at bounding box center [28, 10] width 9 height 9
click at [97, 78] on div at bounding box center [96, 77] width 8 height 8
click at [72, 122] on div at bounding box center [73, 119] width 7 height 7
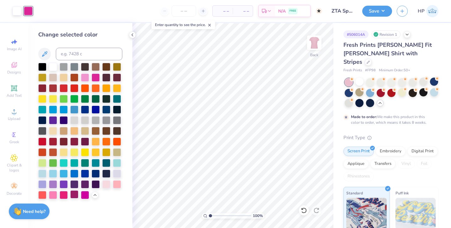
click at [73, 194] on div at bounding box center [74, 194] width 8 height 8
drag, startPoint x: 211, startPoint y: 215, endPoint x: 198, endPoint y: 214, distance: 13.2
click at [209, 214] on input "range" at bounding box center [230, 215] width 42 height 6
click at [347, 99] on div at bounding box center [348, 103] width 8 height 8
click at [304, 210] on icon at bounding box center [304, 210] width 6 height 6
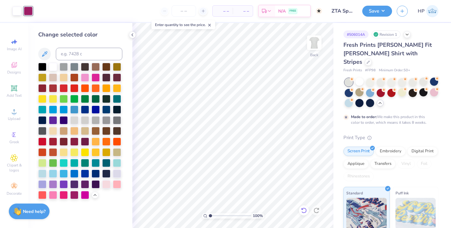
click at [304, 210] on icon at bounding box center [304, 210] width 6 height 6
click at [360, 77] on div at bounding box center [359, 81] width 8 height 8
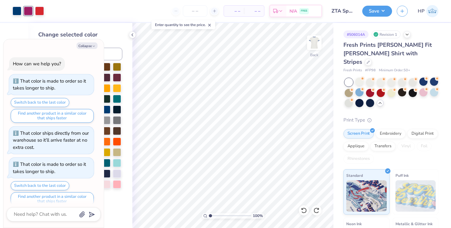
scroll to position [371, 0]
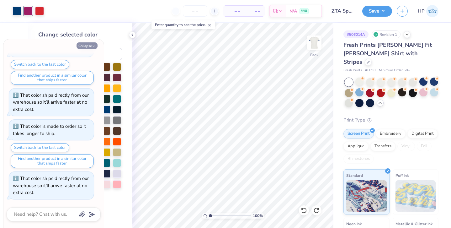
click at [82, 46] on button "Collapse" at bounding box center [86, 45] width 21 height 7
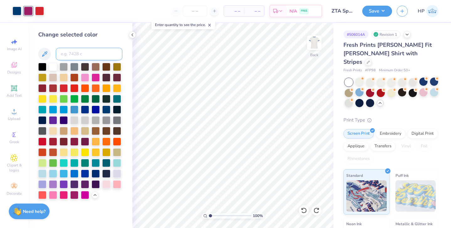
click at [70, 51] on input at bounding box center [89, 54] width 66 height 13
click at [209, 215] on input "range" at bounding box center [230, 215] width 42 height 6
click at [385, 9] on button "Save" at bounding box center [377, 10] width 30 height 11
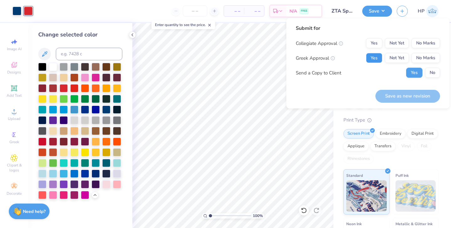
click at [376, 57] on button "Yes" at bounding box center [374, 58] width 16 height 10
click at [418, 42] on button "No Marks" at bounding box center [425, 43] width 29 height 10
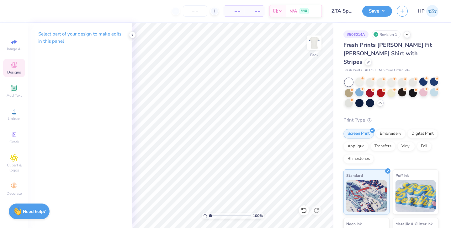
click at [15, 73] on span "Designs" at bounding box center [14, 72] width 14 height 5
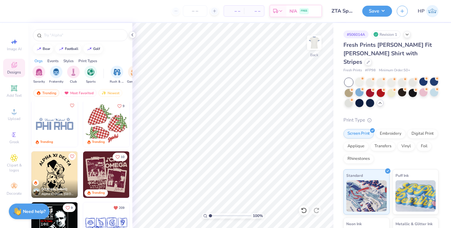
scroll to position [711, 0]
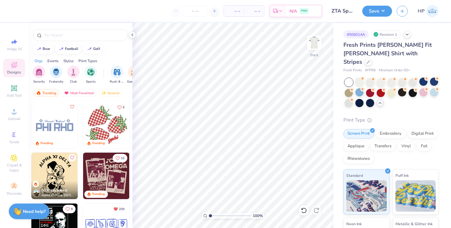
click at [62, 128] on img at bounding box center [54, 125] width 46 height 46
drag, startPoint x: 209, startPoint y: 215, endPoint x: 219, endPoint y: 215, distance: 10.3
click at [219, 215] on input "range" at bounding box center [230, 215] width 42 height 6
drag, startPoint x: 219, startPoint y: 215, endPoint x: 203, endPoint y: 214, distance: 15.4
click at [209, 214] on input "range" at bounding box center [230, 215] width 42 height 6
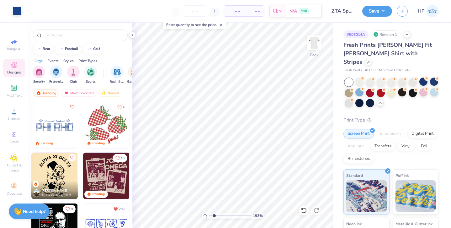
drag, startPoint x: 210, startPoint y: 215, endPoint x: 214, endPoint y: 214, distance: 4.5
click at [214, 214] on input "range" at bounding box center [230, 215] width 42 height 6
drag, startPoint x: 213, startPoint y: 216, endPoint x: 204, endPoint y: 214, distance: 9.5
click at [209, 214] on input "range" at bounding box center [230, 215] width 42 height 6
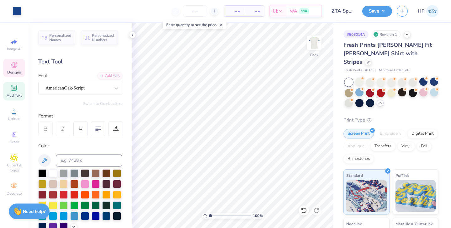
click at [13, 72] on span "Designs" at bounding box center [14, 72] width 14 height 5
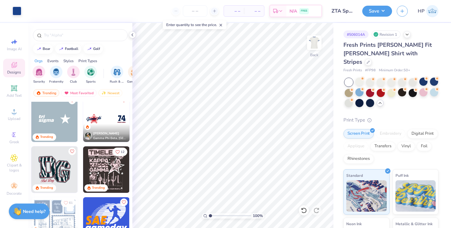
scroll to position [1280, 0]
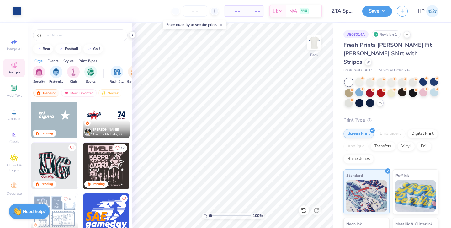
click at [52, 117] on img at bounding box center [54, 115] width 46 height 46
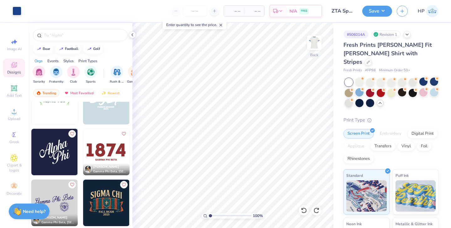
scroll to position [2003, 0]
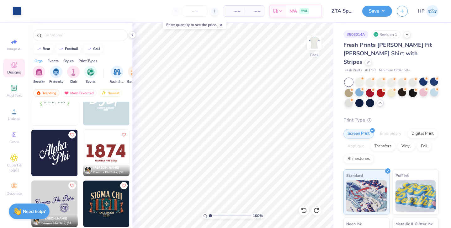
click at [61, 149] on img at bounding box center [54, 152] width 46 height 46
click at [227, 214] on input "range" at bounding box center [230, 215] width 42 height 6
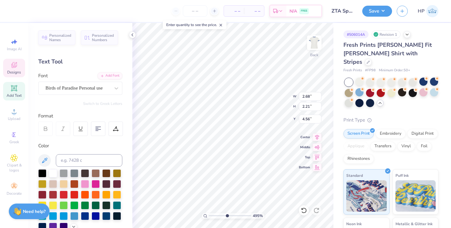
scroll to position [0, 1]
drag, startPoint x: 227, startPoint y: 216, endPoint x: 218, endPoint y: 216, distance: 9.1
click at [218, 216] on input "range" at bounding box center [230, 215] width 42 height 6
click at [218, 214] on input "range" at bounding box center [230, 215] width 42 height 6
drag, startPoint x: 218, startPoint y: 215, endPoint x: 210, endPoint y: 218, distance: 8.8
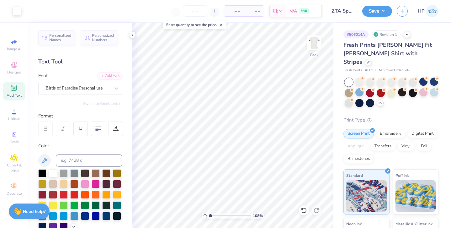
click at [210, 218] on input "range" at bounding box center [230, 215] width 42 height 6
click at [14, 88] on icon at bounding box center [14, 88] width 6 height 6
paste textarea "Alpha"
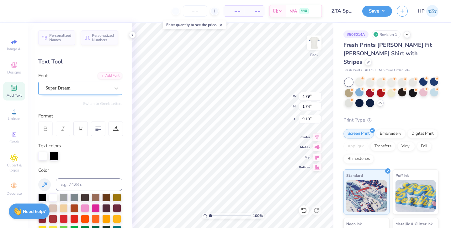
click at [109, 87] on div "Super Dream" at bounding box center [78, 88] width 66 height 10
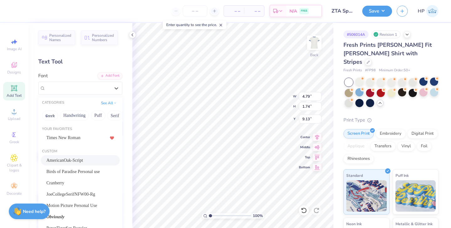
click at [74, 157] on span "AmericanOak-Script" at bounding box center [64, 160] width 37 height 7
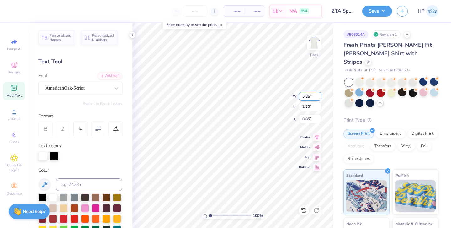
click at [305, 94] on input "5.85" at bounding box center [310, 96] width 23 height 9
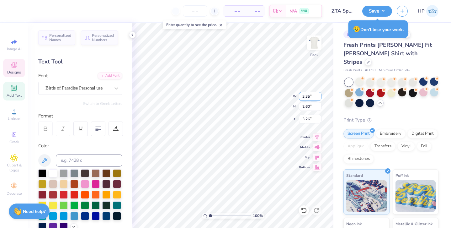
click at [269, 97] on div "100 % Back W 3.35 3.35 " H 2.60 2.60 " Y 3.26 3.26 " Center Middle Top Bottom" at bounding box center [232, 125] width 201 height 205
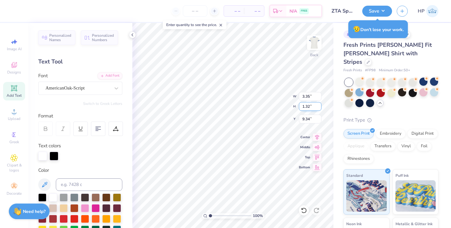
click at [306, 109] on input "1.32" at bounding box center [310, 106] width 23 height 9
click at [306, 106] on input "1.32" at bounding box center [310, 106] width 23 height 9
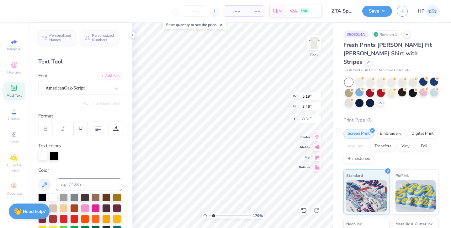
click at [213, 215] on input "range" at bounding box center [230, 215] width 42 height 6
click at [94, 91] on div "AmericanOak-Script" at bounding box center [78, 88] width 66 height 10
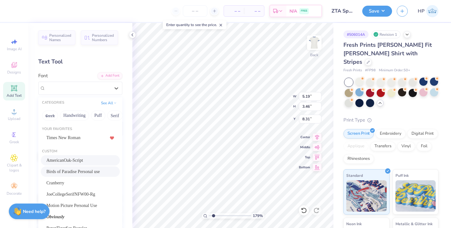
click at [81, 170] on span "Birds of Paradise Personal use" at bounding box center [72, 171] width 53 height 7
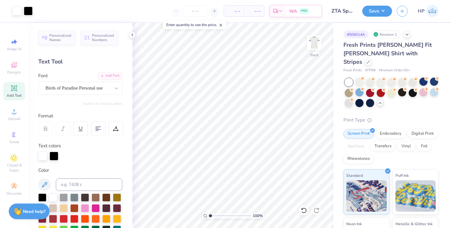
drag, startPoint x: 212, startPoint y: 215, endPoint x: 204, endPoint y: 214, distance: 8.2
click at [209, 214] on input "range" at bounding box center [230, 215] width 42 height 6
click at [306, 105] on input "2.92" at bounding box center [310, 106] width 23 height 9
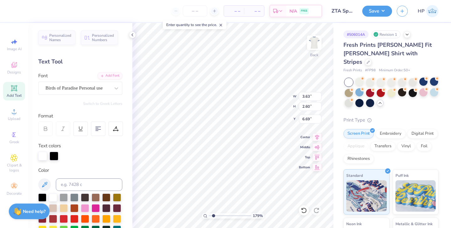
drag, startPoint x: 210, startPoint y: 215, endPoint x: 213, endPoint y: 215, distance: 3.8
click at [213, 215] on input "range" at bounding box center [230, 215] width 42 height 6
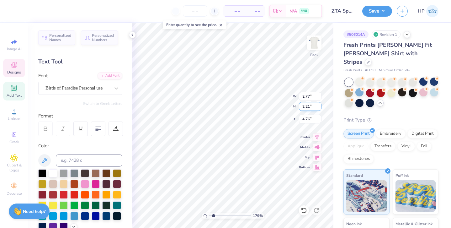
click at [306, 107] on input "2.21" at bounding box center [310, 106] width 23 height 9
click at [307, 106] on input "2.60" at bounding box center [310, 106] width 23 height 9
click at [17, 11] on div at bounding box center [17, 10] width 9 height 9
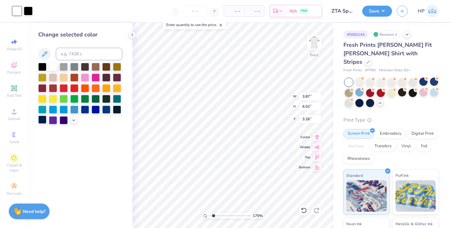
click at [41, 118] on div at bounding box center [42, 119] width 8 height 8
click at [29, 12] on div at bounding box center [28, 10] width 9 height 9
click at [40, 119] on div at bounding box center [42, 119] width 8 height 8
click at [42, 120] on div at bounding box center [42, 119] width 8 height 8
click at [29, 8] on div at bounding box center [28, 10] width 9 height 9
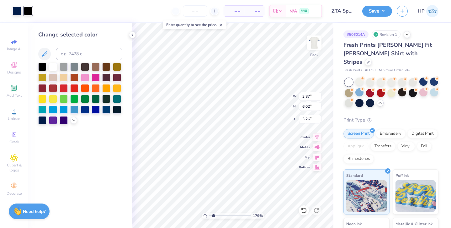
click at [43, 121] on div at bounding box center [42, 120] width 8 height 8
drag, startPoint x: 212, startPoint y: 215, endPoint x: 207, endPoint y: 214, distance: 6.0
click at [209, 214] on input "range" at bounding box center [230, 215] width 42 height 6
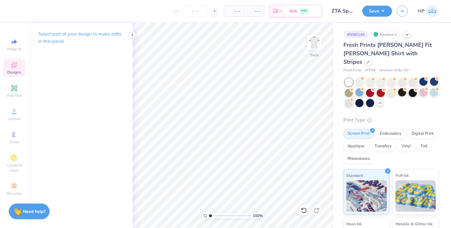
click at [10, 69] on div "Designs" at bounding box center [14, 68] width 22 height 18
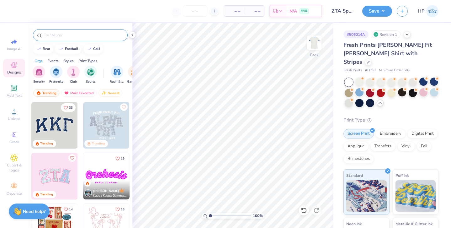
click at [55, 35] on input "text" at bounding box center [83, 35] width 80 height 6
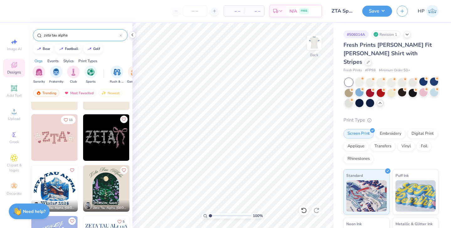
scroll to position [1258, 0]
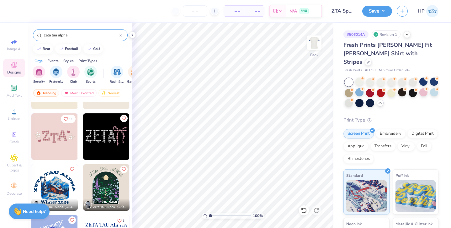
click at [104, 138] on img at bounding box center [106, 136] width 46 height 46
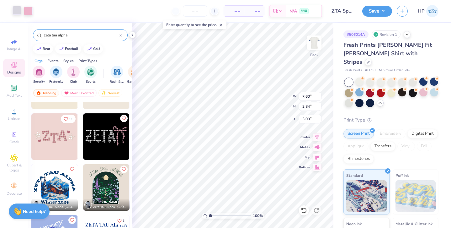
click at [17, 10] on div at bounding box center [17, 10] width 9 height 9
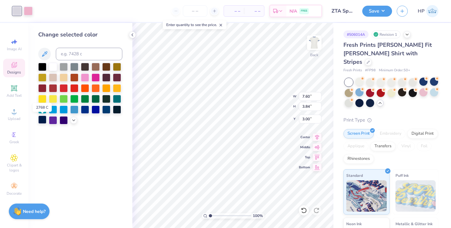
click at [41, 119] on div at bounding box center [42, 119] width 8 height 8
click at [28, 10] on div at bounding box center [28, 10] width 9 height 9
click at [54, 65] on div at bounding box center [53, 66] width 8 height 8
click at [43, 119] on div at bounding box center [42, 119] width 8 height 8
click at [64, 109] on div at bounding box center [64, 109] width 8 height 8
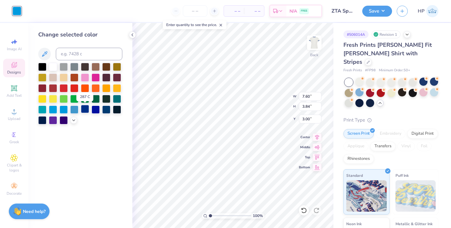
click at [83, 110] on div at bounding box center [85, 109] width 8 height 8
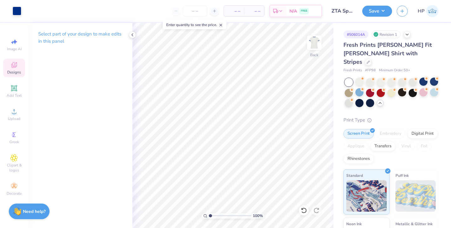
click at [13, 72] on span "Designs" at bounding box center [14, 72] width 14 height 5
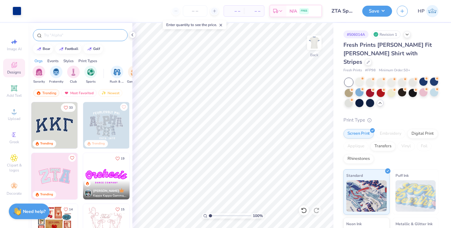
click at [64, 35] on input "text" at bounding box center [83, 35] width 80 height 6
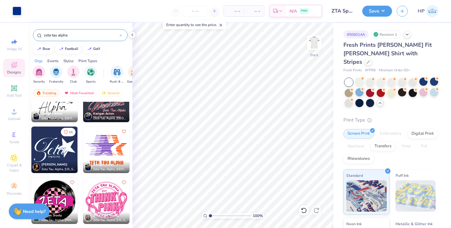
scroll to position [2767, 0]
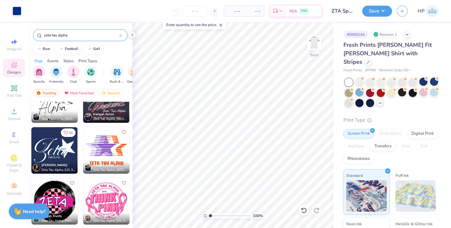
click at [53, 153] on img at bounding box center [54, 150] width 46 height 46
click at [18, 11] on div at bounding box center [17, 10] width 9 height 9
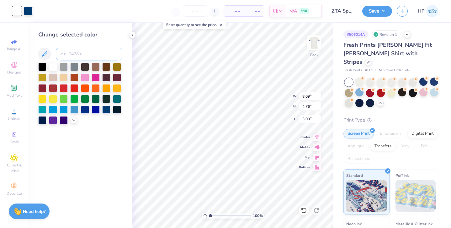
click at [66, 50] on input at bounding box center [89, 54] width 66 height 13
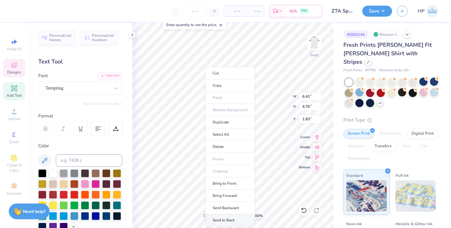
click at [225, 217] on li "Send to Back" at bounding box center [229, 220] width 49 height 12
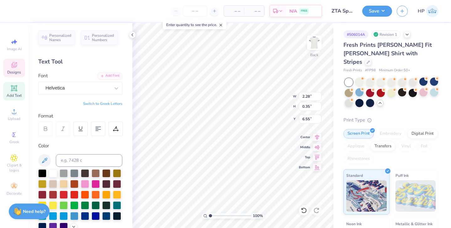
scroll to position [0, 1]
click at [306, 96] on input "8.10" at bounding box center [310, 96] width 23 height 9
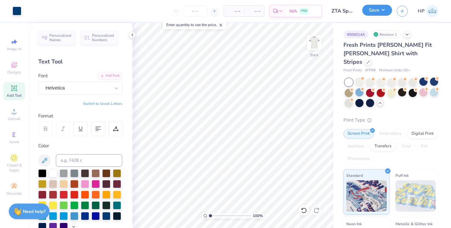
click at [386, 7] on button "Save" at bounding box center [377, 10] width 30 height 11
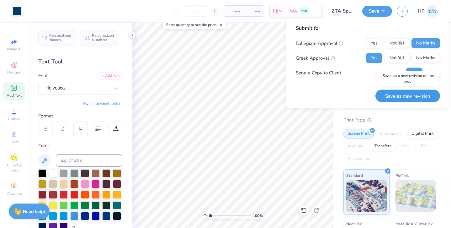
click at [406, 95] on button "Save as new revision" at bounding box center [407, 95] width 65 height 13
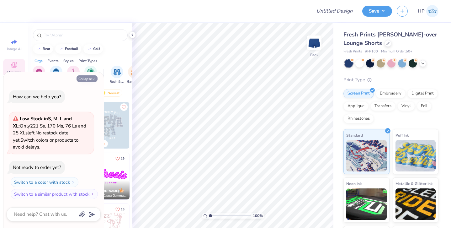
click at [92, 76] on button "Collapse" at bounding box center [86, 78] width 21 height 7
type textarea "x"
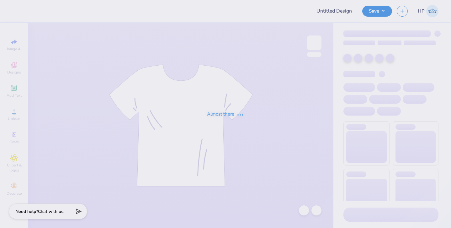
type input "ZTA Sporty Set"
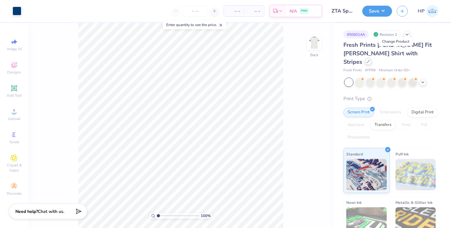
click at [369, 60] on icon at bounding box center [367, 61] width 3 height 3
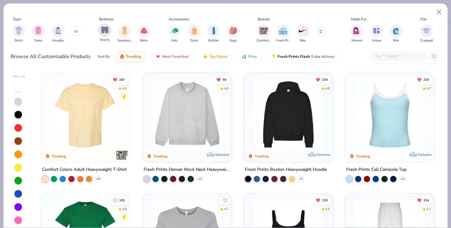
click at [104, 31] on img "filter for Shorts" at bounding box center [104, 29] width 7 height 7
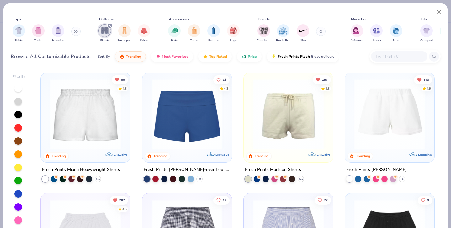
click at [188, 117] on img at bounding box center [187, 114] width 77 height 71
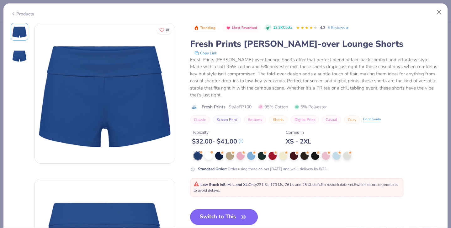
click at [228, 216] on button "Switch to This" at bounding box center [224, 217] width 68 height 16
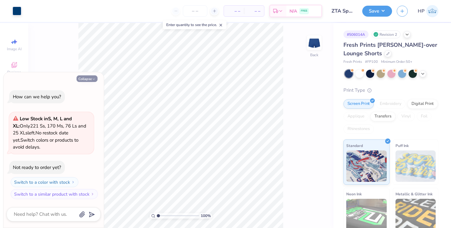
click at [80, 76] on button "Collapse" at bounding box center [86, 78] width 21 height 7
type textarea "x"
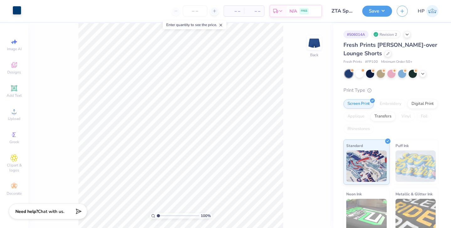
click at [19, 13] on div at bounding box center [17, 10] width 9 height 9
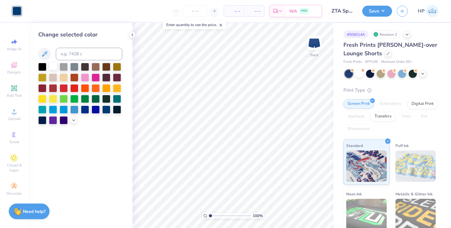
click at [53, 66] on div at bounding box center [53, 66] width 8 height 8
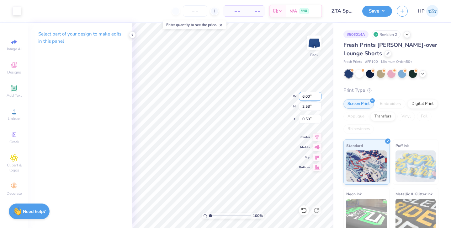
click at [308, 97] on input "6.00" at bounding box center [310, 96] width 23 height 9
type input "4.00"
type input "2.35"
type input "1.09"
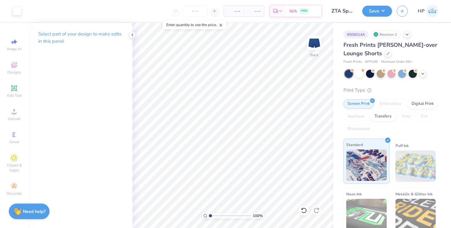
click at [354, 166] on div "Art colors – – Per Item – – Total Est. Delivery N/A FREE Design Title ZTA Sport…" at bounding box center [225, 114] width 451 height 228
type input "4.04"
type input "1.40"
click at [264, 96] on div "100 % Back W 4.00 4.00 " H 2.35 2.35 " Y 1.40 1.40 " Center Middle Top Bottom" at bounding box center [232, 125] width 201 height 205
type input "4.36"
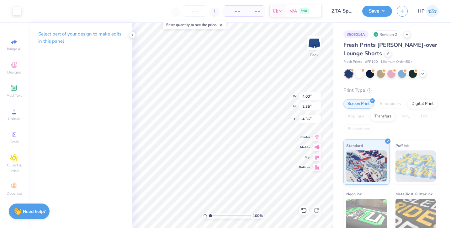
type input "4.01"
click at [378, 11] on button "Save" at bounding box center [377, 10] width 30 height 11
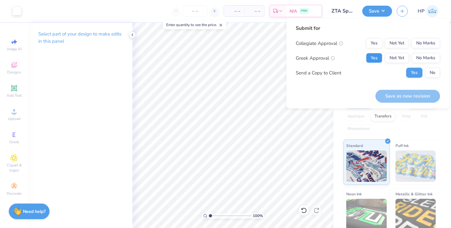
click at [375, 57] on button "Yes" at bounding box center [374, 58] width 16 height 10
click at [415, 43] on button "No Marks" at bounding box center [425, 43] width 29 height 10
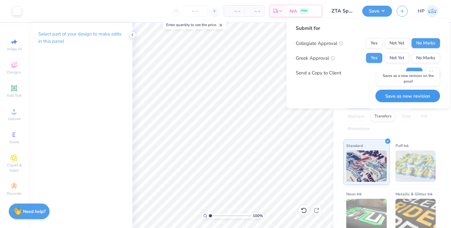
click at [401, 95] on button "Save as new revision" at bounding box center [407, 95] width 65 height 13
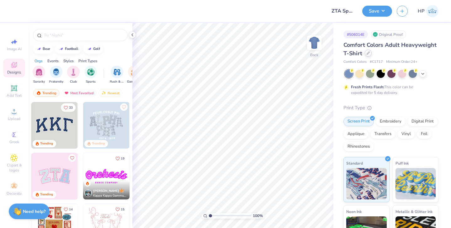
click at [369, 52] on div at bounding box center [367, 53] width 7 height 7
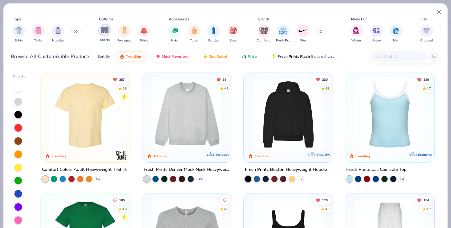
click at [107, 29] on img "filter for Shorts" at bounding box center [104, 29] width 7 height 7
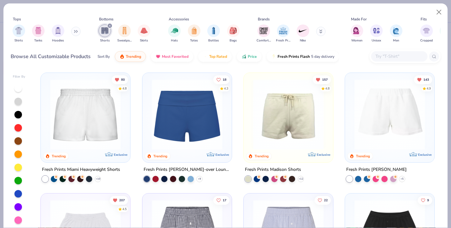
click at [177, 104] on img at bounding box center [187, 114] width 77 height 71
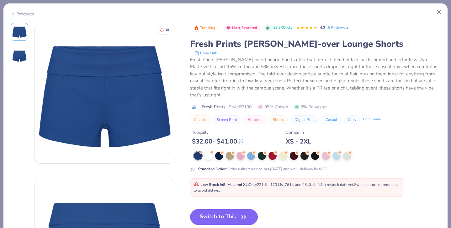
click at [220, 217] on button "Switch to This" at bounding box center [224, 217] width 68 height 16
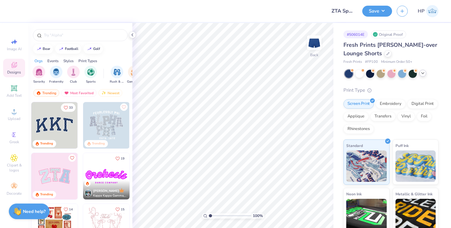
click at [419, 72] on div at bounding box center [422, 73] width 7 height 7
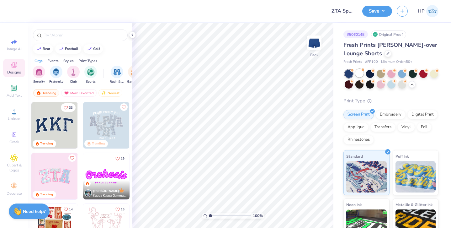
click at [359, 73] on div at bounding box center [359, 73] width 8 height 8
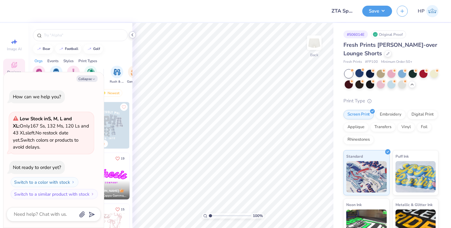
click at [132, 35] on icon at bounding box center [132, 34] width 5 height 5
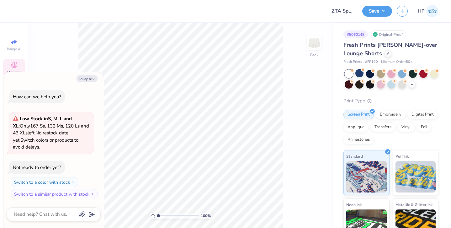
click at [92, 74] on div "Collapse How can we help you? Low Stock in S, M, L and XL : Only 167 Ss, 132 Ms…" at bounding box center [53, 149] width 100 height 155
click at [86, 80] on button "Collapse" at bounding box center [86, 78] width 21 height 7
type textarea "x"
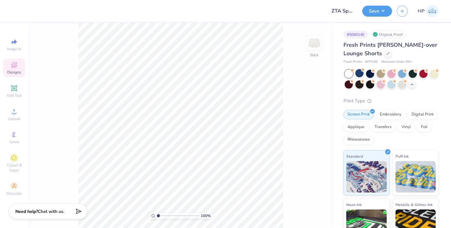
click at [12, 70] on span "Designs" at bounding box center [14, 72] width 14 height 5
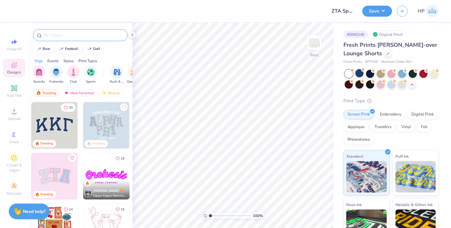
click at [71, 37] on input "text" at bounding box center [83, 35] width 80 height 6
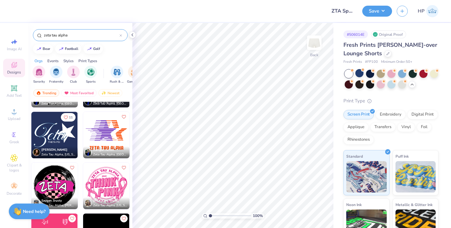
scroll to position [2785, 0]
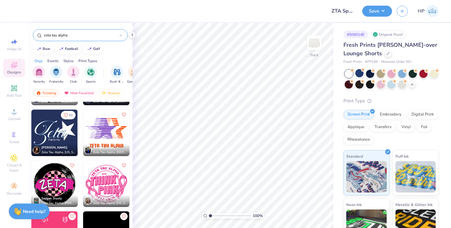
type input "zeta tau alpha"
click at [59, 128] on img at bounding box center [54, 132] width 46 height 46
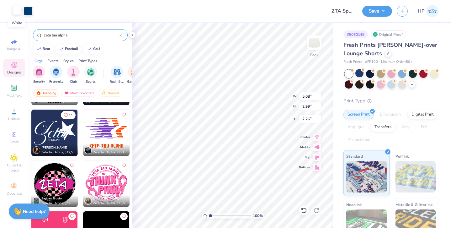
click at [16, 10] on div at bounding box center [17, 10] width 9 height 9
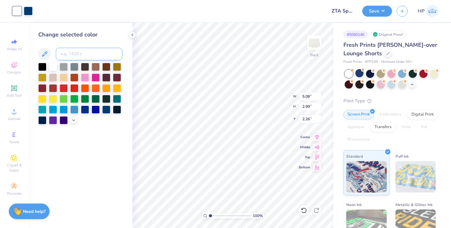
click at [61, 51] on input at bounding box center [89, 54] width 66 height 13
type input "541"
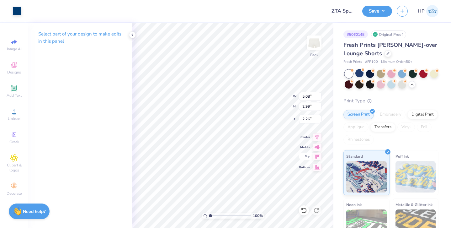
type input "2.97"
click at [304, 97] on input "5.08" at bounding box center [310, 96] width 23 height 9
type input "4.00"
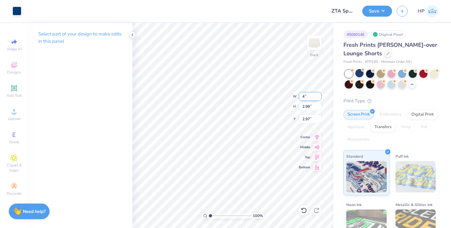
type input "2.35"
type input "3.29"
click at [365, 227] on html "Art colors Design Title ZTA Sporty Set Save HP Image AI Designs Add Text Upload…" at bounding box center [225, 114] width 451 height 228
type input "4.22"
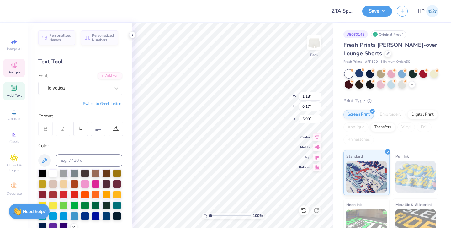
scroll to position [0, 0]
type textarea "Z"
type textarea "EPSILON"
type input "5.99"
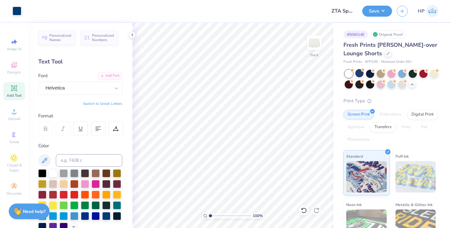
click at [343, 212] on div "Art colors Design Title ZTA Sporty Set Save HP Image AI Designs Add Text Upload…" at bounding box center [225, 114] width 451 height 228
click at [300, 168] on div "100 % Back W 4.00 4.00 " H 2.35 2.35 " Y 4.22 4.22 " Center Middle Top Bottom" at bounding box center [232, 125] width 201 height 205
type input "4.00"
click at [378, 9] on button "Save" at bounding box center [377, 10] width 30 height 11
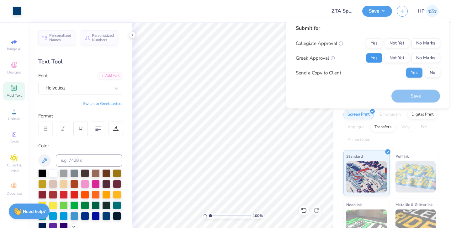
click at [372, 57] on button "Yes" at bounding box center [374, 58] width 16 height 10
click at [419, 43] on button "No Marks" at bounding box center [425, 43] width 29 height 10
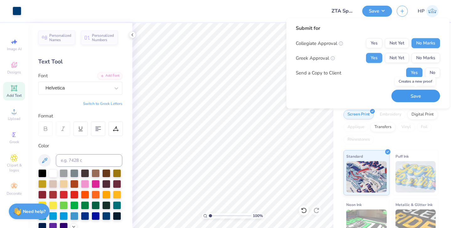
click at [414, 97] on button "Save" at bounding box center [415, 95] width 49 height 13
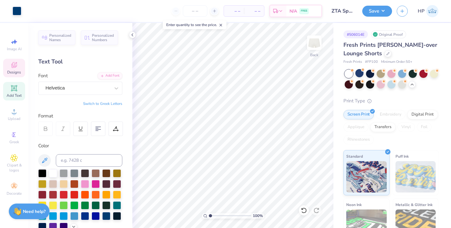
click at [9, 70] on span "Designs" at bounding box center [14, 72] width 14 height 5
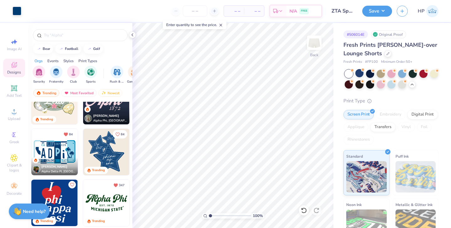
scroll to position [363, 0]
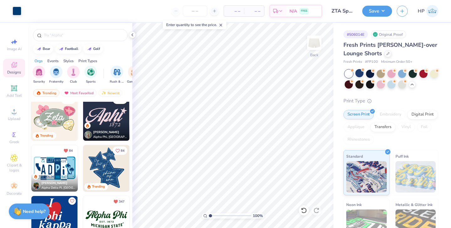
click at [108, 118] on img at bounding box center [106, 117] width 46 height 46
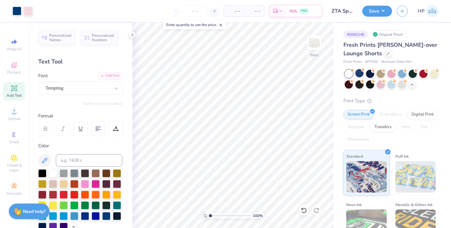
click at [354, 222] on div "Art colors – – Per Item – – Total Est. Delivery N/A FREE Design Title ZTA Sport…" at bounding box center [225, 114] width 451 height 228
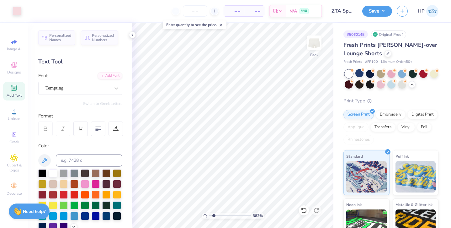
drag, startPoint x: 210, startPoint y: 215, endPoint x: 213, endPoint y: 208, distance: 7.6
type input "1.83"
click at [213, 212] on input "range" at bounding box center [230, 215] width 42 height 6
type textarea "Zeta"
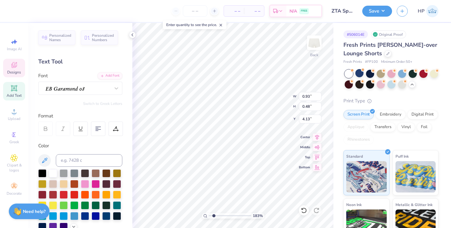
type textarea "1898"
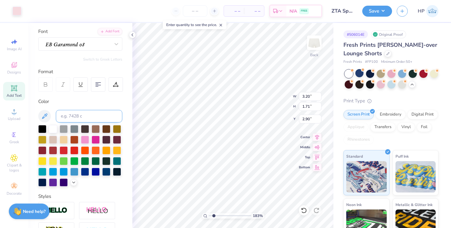
scroll to position [60, 0]
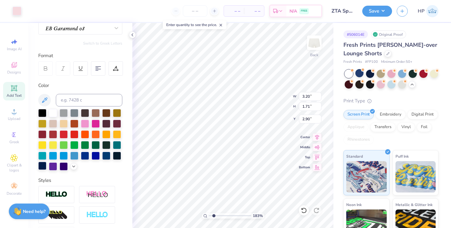
click at [41, 165] on div at bounding box center [42, 165] width 8 height 8
click at [16, 11] on div at bounding box center [17, 10] width 9 height 9
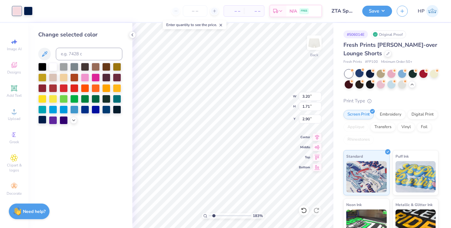
click at [42, 119] on div at bounding box center [42, 119] width 8 height 8
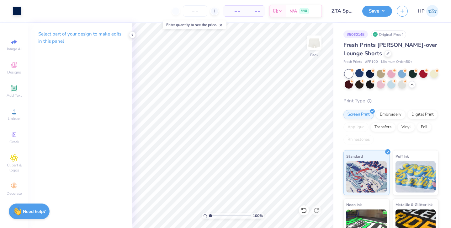
drag, startPoint x: 214, startPoint y: 215, endPoint x: 163, endPoint y: 212, distance: 51.5
type input "1"
click at [209, 212] on input "range" at bounding box center [230, 215] width 42 height 6
click at [307, 94] on input "3.20" at bounding box center [310, 96] width 23 height 9
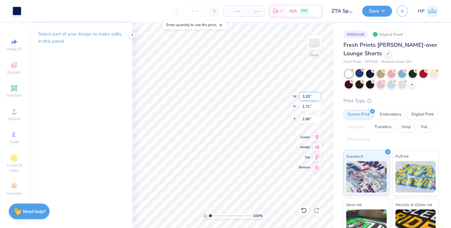
click at [307, 94] on input "3.20" at bounding box center [310, 96] width 23 height 9
type input "4.00"
type input "2.14"
type input "1.22"
click at [333, 182] on div "Art colors – – Per Item – – Total Est. Delivery N/A FREE Design Title ZTA Sport…" at bounding box center [225, 114] width 451 height 228
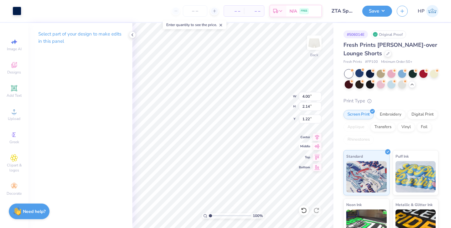
type input "4.14"
click at [357, 213] on div "Art colors – – Per Item – – Total Est. Delivery N/A FREE Design Title ZTA Sport…" at bounding box center [225, 114] width 451 height 228
click at [301, 169] on div "100 % Back W 4.00 4.00 " H 2.14 2.14 " Y 4.14 4.14 " Center Middle Top Bottom" at bounding box center [232, 125] width 201 height 205
type input "3.93"
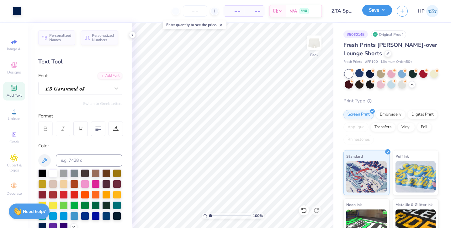
click at [377, 10] on button "Save" at bounding box center [377, 10] width 30 height 11
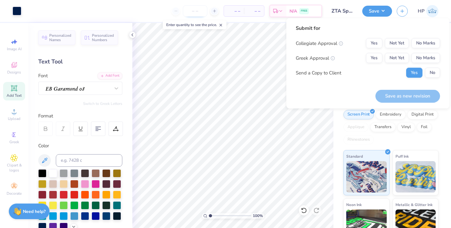
click at [195, 13] on input "number" at bounding box center [195, 10] width 24 height 11
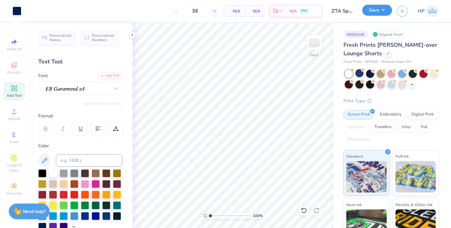
type input "50"
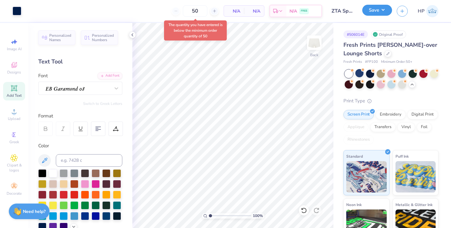
click at [382, 11] on button "Save" at bounding box center [377, 10] width 30 height 11
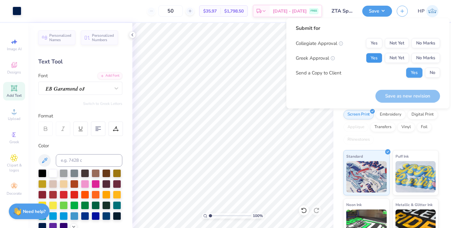
click at [375, 59] on button "Yes" at bounding box center [374, 58] width 16 height 10
click at [429, 41] on button "No Marks" at bounding box center [425, 43] width 29 height 10
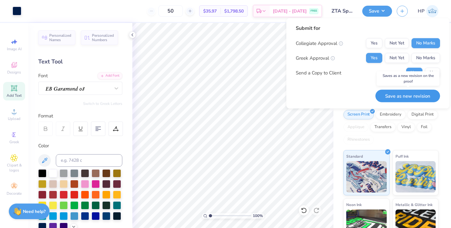
click at [399, 97] on button "Save as new revision" at bounding box center [407, 95] width 65 height 13
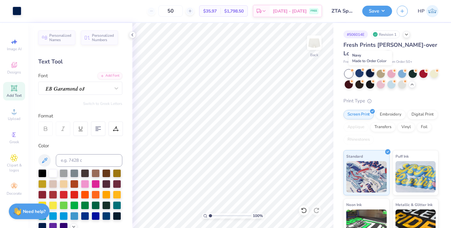
click at [369, 73] on div at bounding box center [370, 73] width 8 height 8
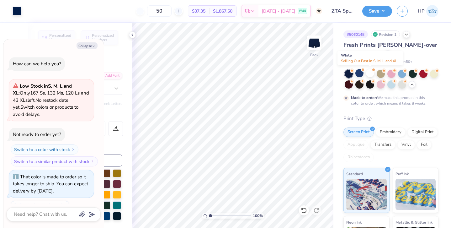
scroll to position [26, 0]
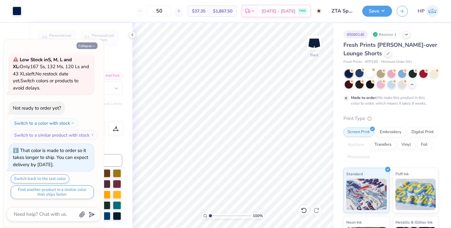
click at [84, 45] on button "Collapse" at bounding box center [86, 45] width 21 height 7
type textarea "x"
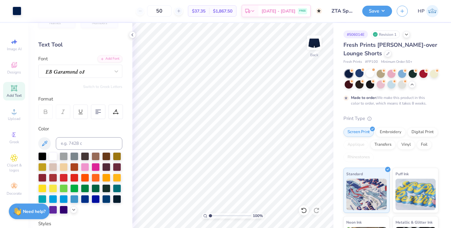
scroll to position [19, 0]
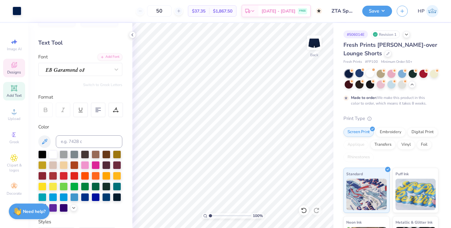
click at [16, 66] on icon at bounding box center [14, 66] width 5 height 4
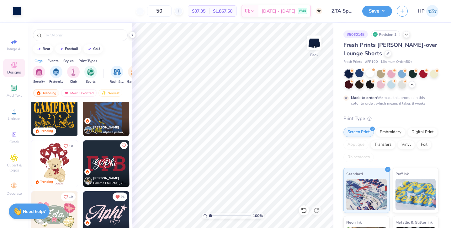
scroll to position [297, 0]
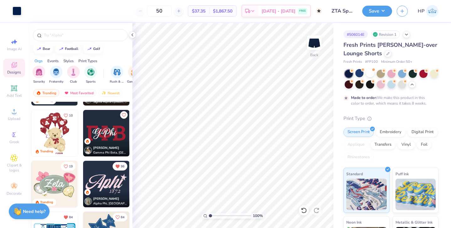
click at [111, 134] on img at bounding box center [106, 133] width 46 height 46
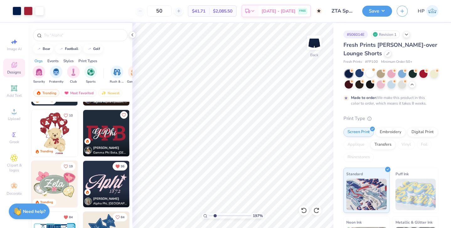
drag, startPoint x: 211, startPoint y: 214, endPoint x: 215, endPoint y: 214, distance: 3.8
type input "2.11"
click at [215, 214] on input "range" at bounding box center [230, 215] width 42 height 6
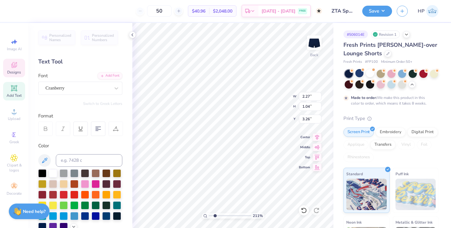
scroll to position [0, 0]
type textarea "Epsilon"
drag, startPoint x: 215, startPoint y: 215, endPoint x: 207, endPoint y: 215, distance: 8.1
type input "1"
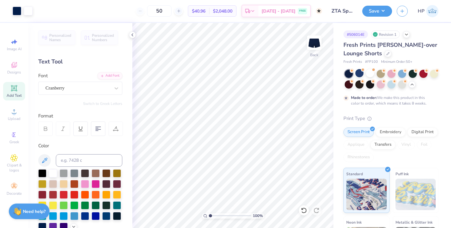
click at [209, 215] on input "range" at bounding box center [230, 215] width 42 height 6
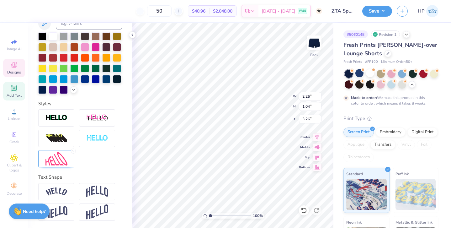
type input "5.46"
click at [305, 95] on input "2.26" at bounding box center [310, 96] width 23 height 9
type input "4.00"
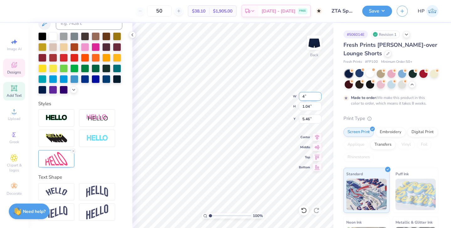
type input "1.83"
type input "5.06"
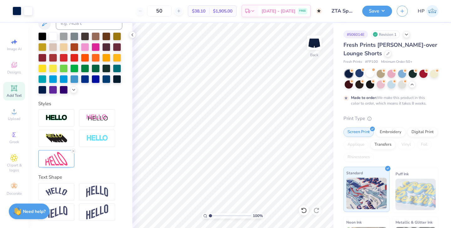
click at [348, 196] on div "Art colors 50 $38.10 Per Item $1,905.00 Total Est. Delivery [DATE] - [DATE] FRE…" at bounding box center [225, 114] width 451 height 228
type input "3.46"
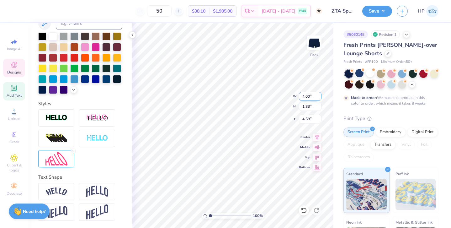
click at [308, 99] on input "4.00" at bounding box center [310, 96] width 23 height 9
click at [306, 97] on input "4.00" at bounding box center [310, 96] width 23 height 9
type input "3.00"
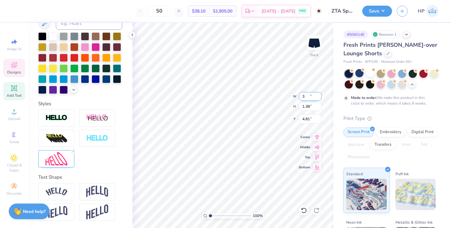
type input "1.38"
type input "4.81"
type input "3.53"
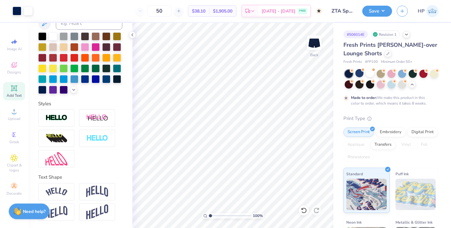
click at [338, 221] on div "Art colors 50 $38.10 Per Item $1,905.00 Total Est. Delivery [DATE] - [DATE] FRE…" at bounding box center [225, 114] width 451 height 228
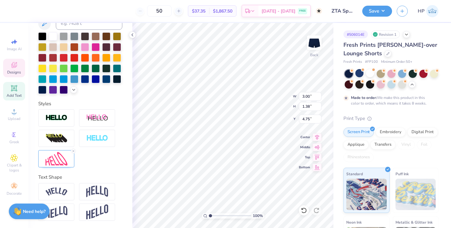
type input "4.75"
